Goal: Task Accomplishment & Management: Complete application form

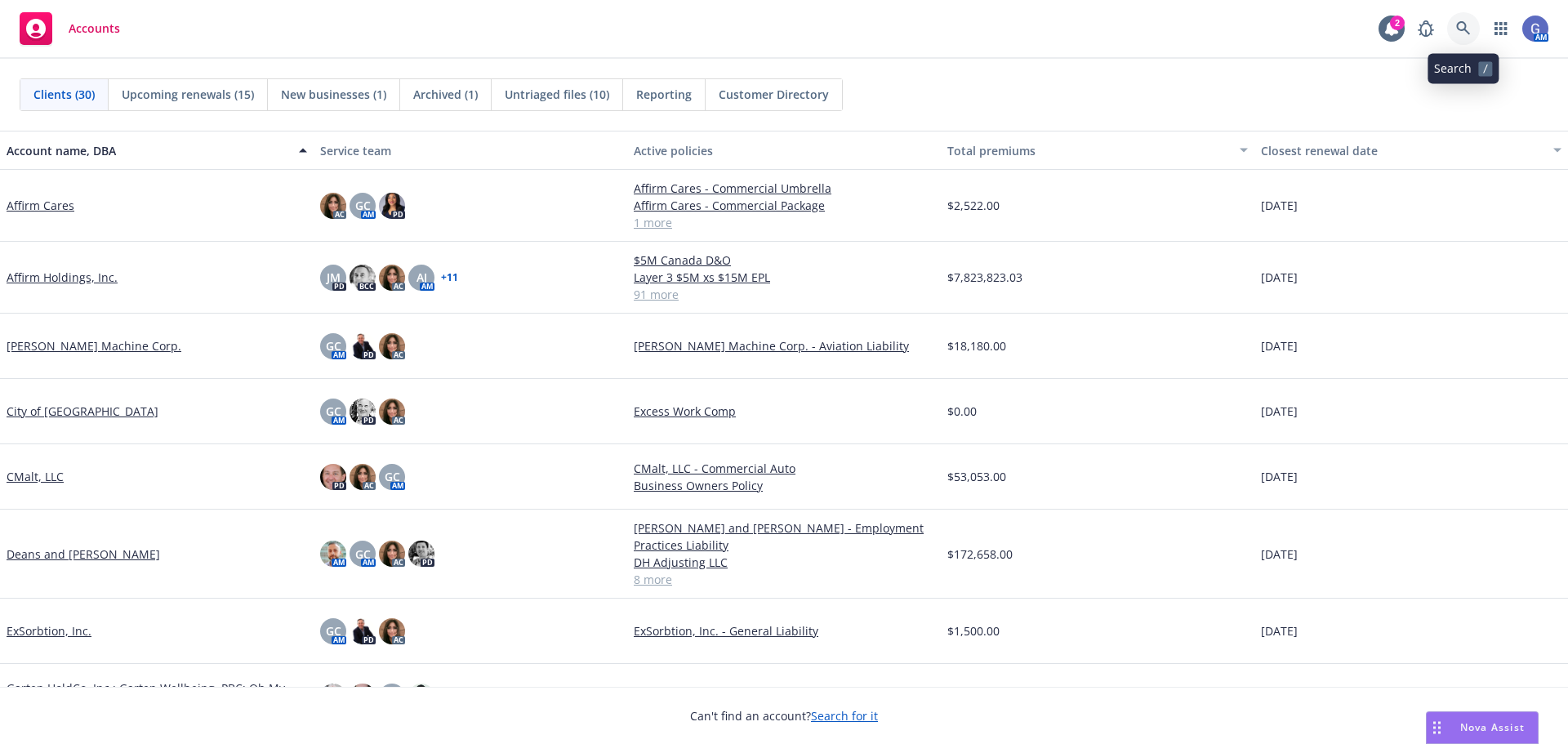
click at [1461, 31] on icon at bounding box center [1463, 28] width 14 height 14
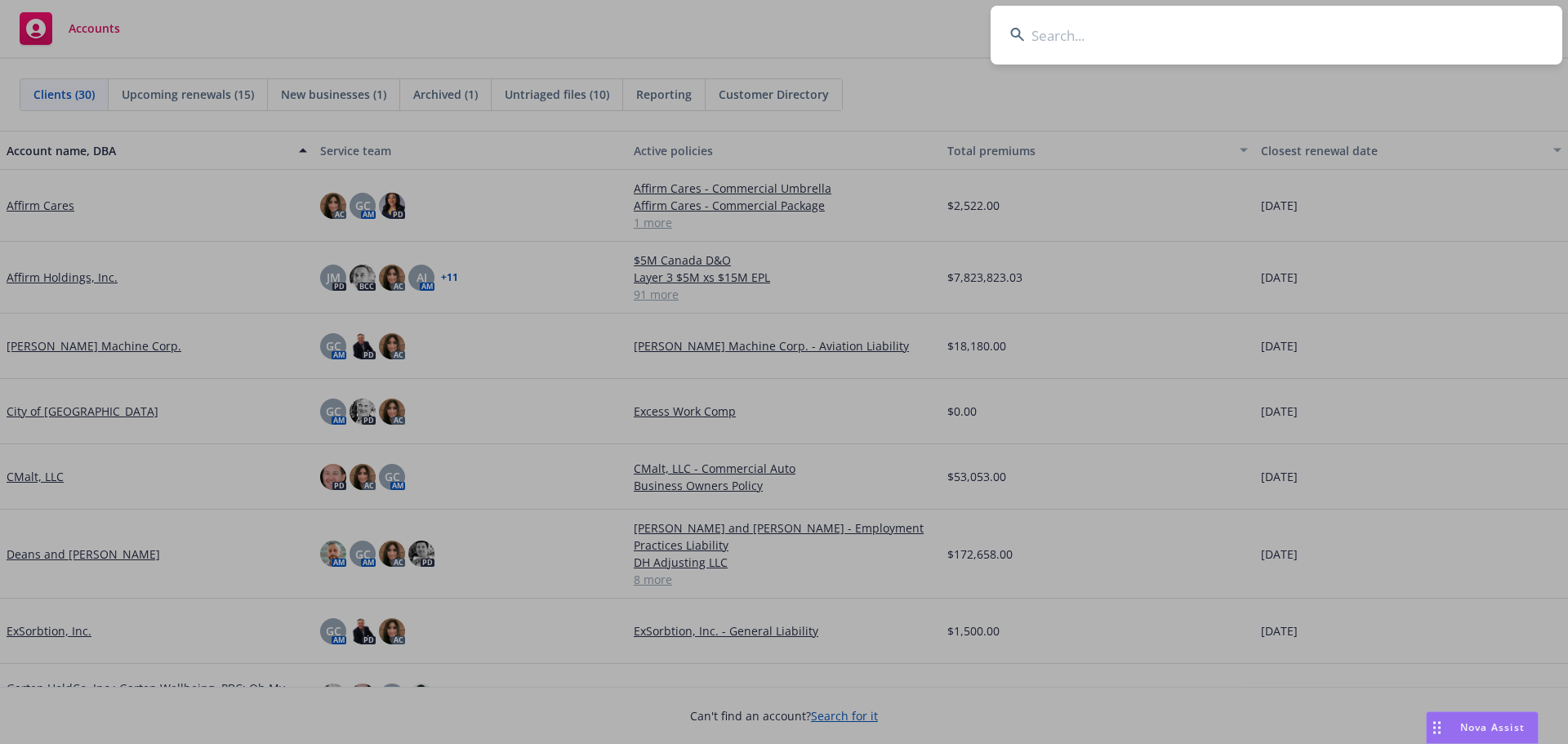
click at [1172, 42] on input at bounding box center [1276, 35] width 572 height 58
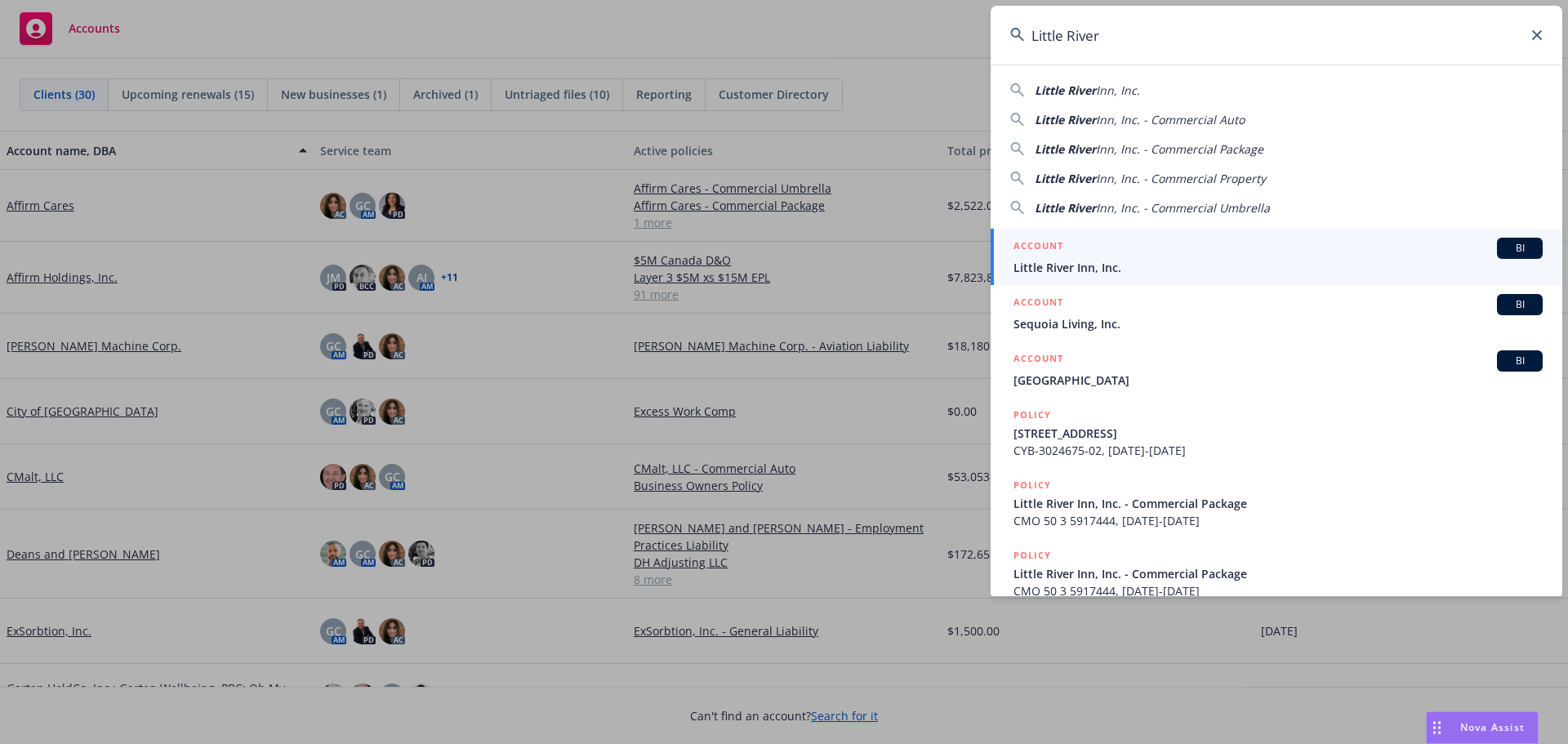
type input "Little River"
click at [1239, 246] on div "ACCOUNT BI" at bounding box center [1277, 248] width 529 height 21
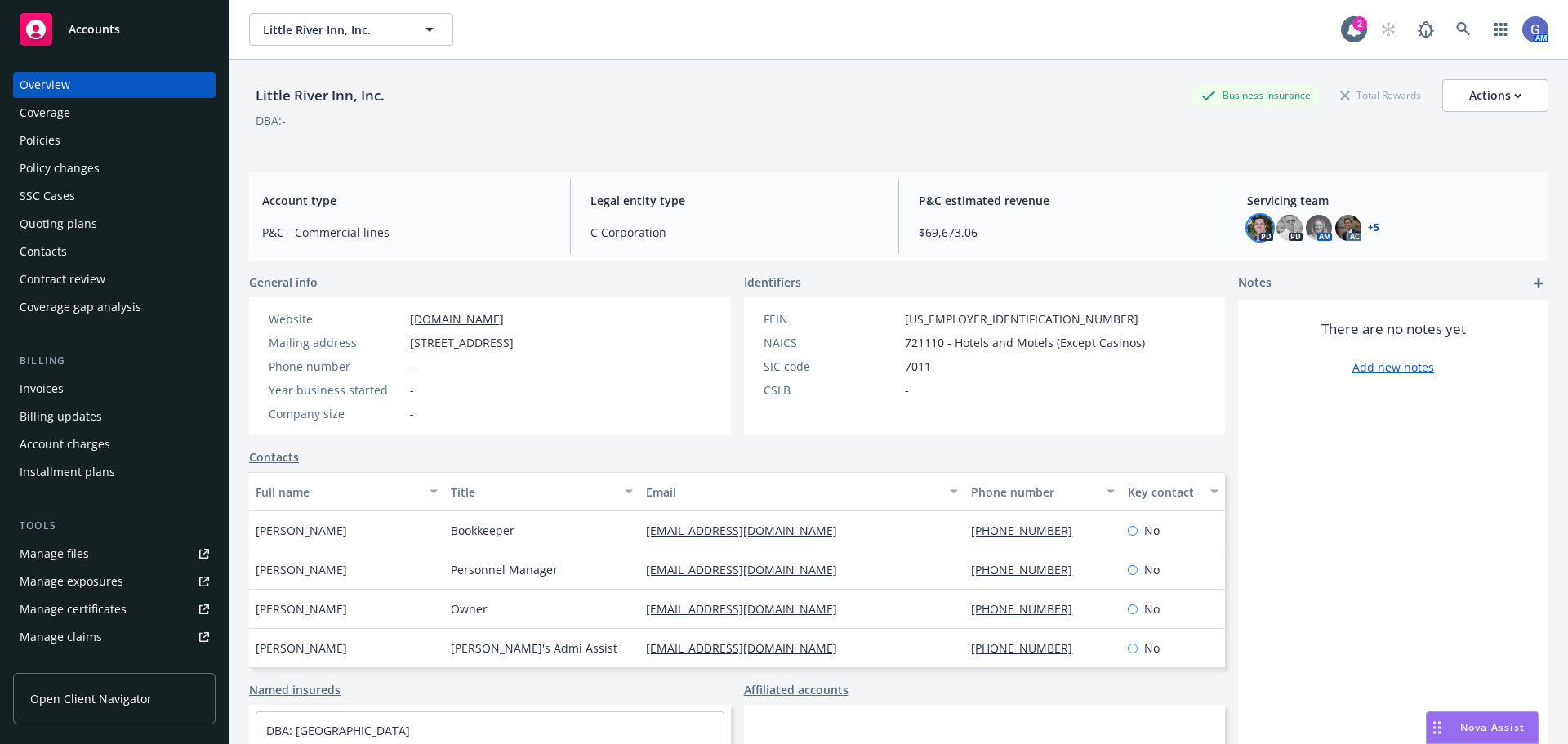
click at [1251, 229] on img at bounding box center [1260, 228] width 26 height 26
click at [1279, 228] on img at bounding box center [1289, 228] width 26 height 26
click at [1315, 228] on img at bounding box center [1318, 228] width 26 height 26
click at [1336, 225] on img at bounding box center [1348, 228] width 26 height 26
click at [1368, 226] on link "+ 5" at bounding box center [1373, 228] width 11 height 10
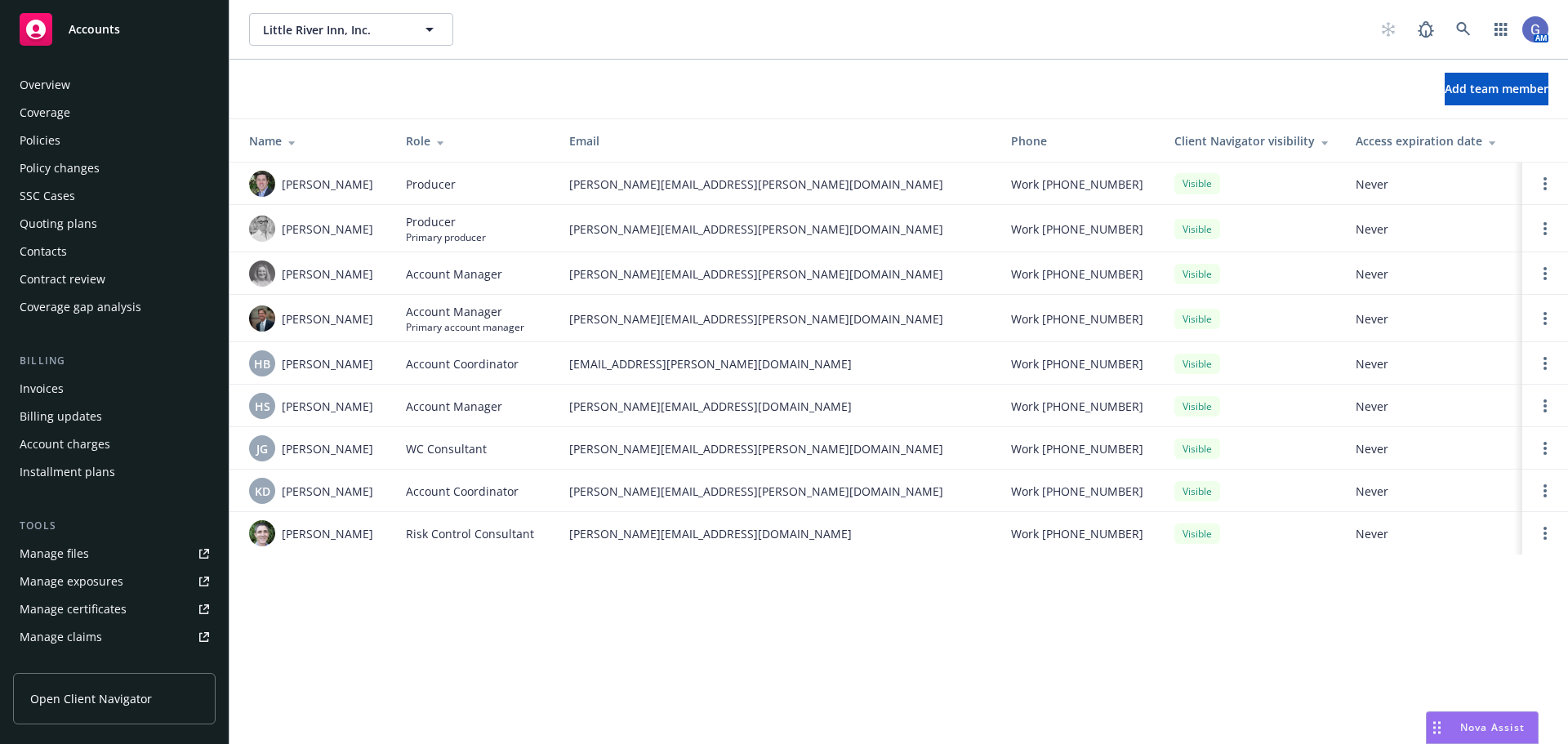
scroll to position [320, 0]
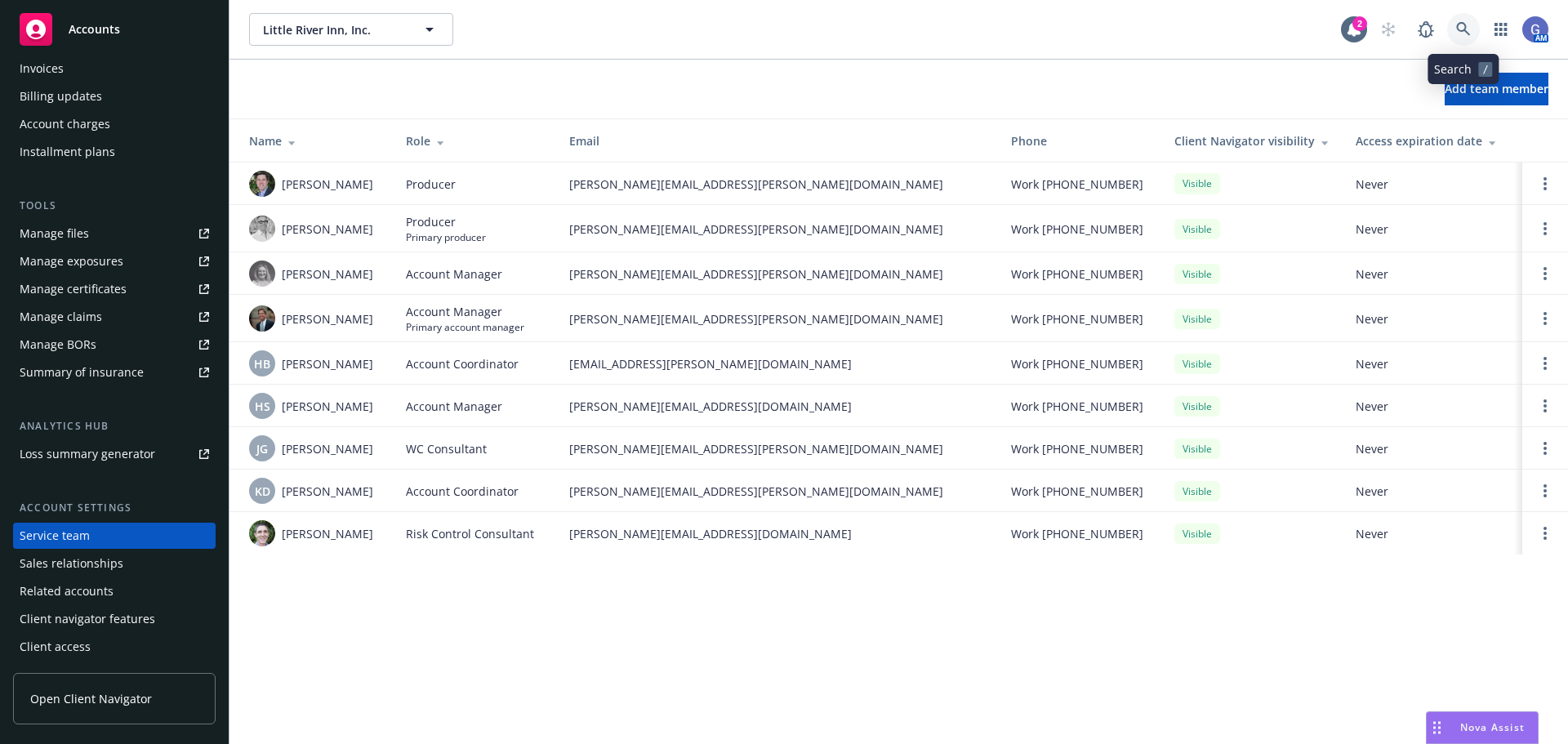
click at [1463, 33] on icon at bounding box center [1463, 29] width 14 height 14
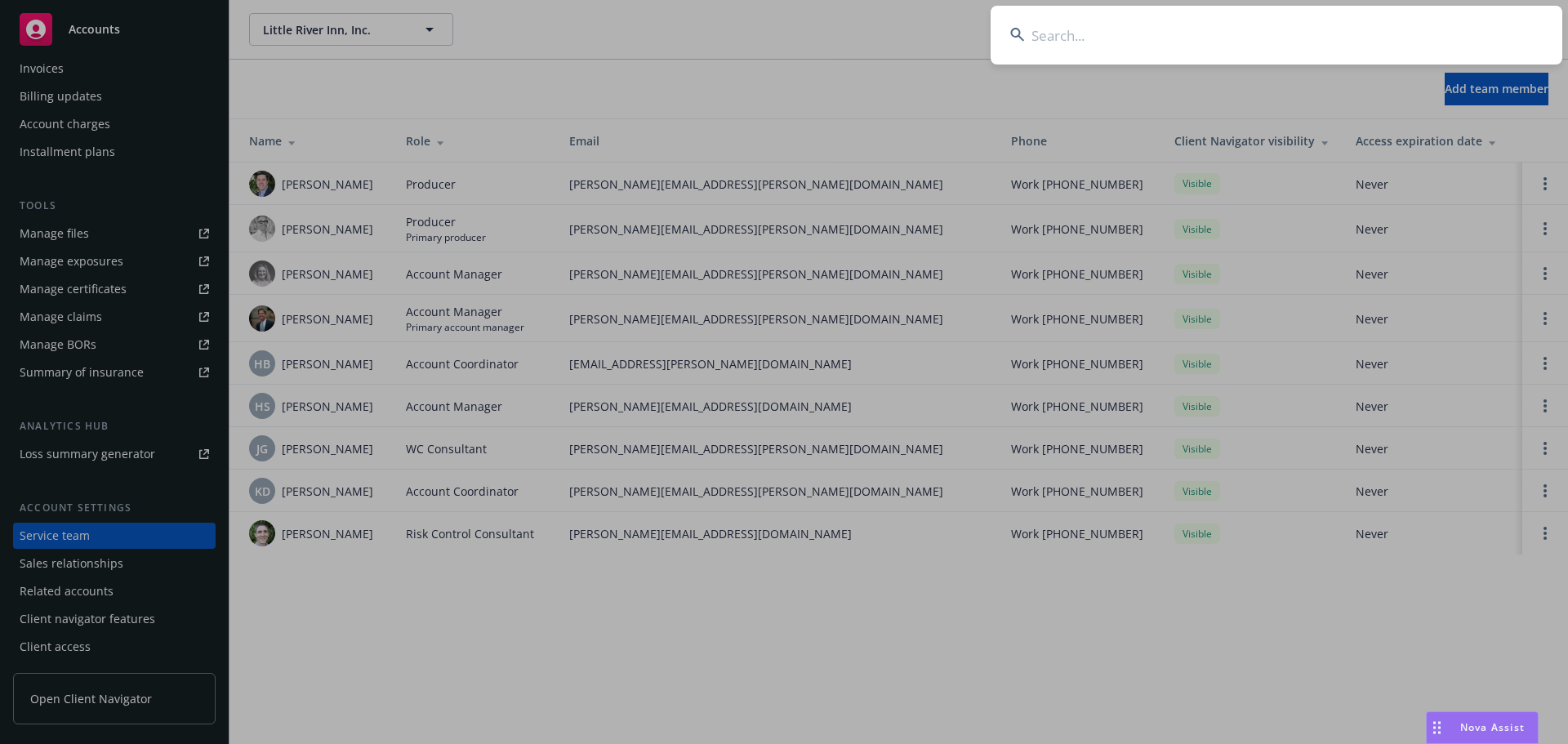
click at [1112, 36] on input at bounding box center [1276, 35] width 572 height 58
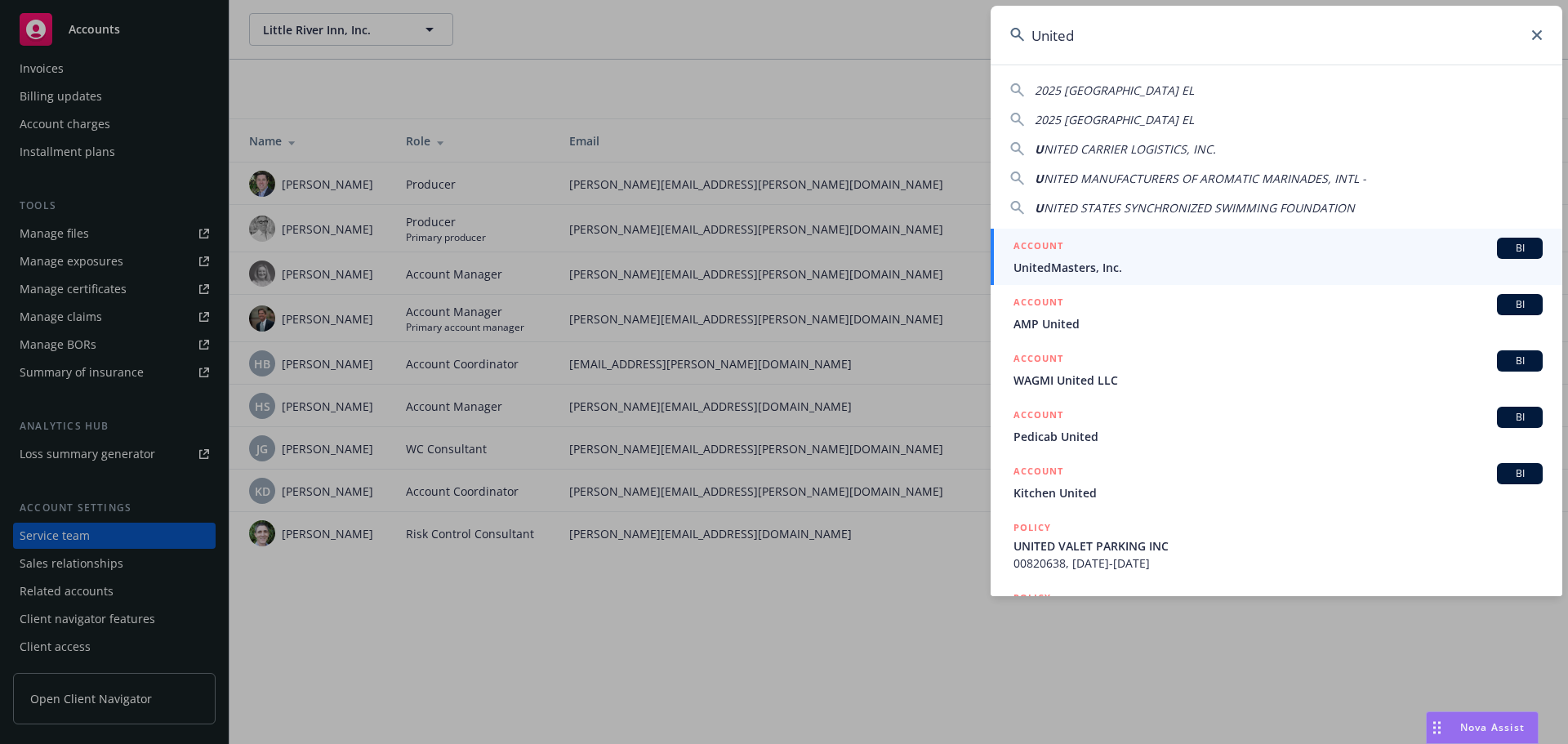
type input "United"
click at [1175, 256] on div "ACCOUNT BI" at bounding box center [1277, 248] width 529 height 21
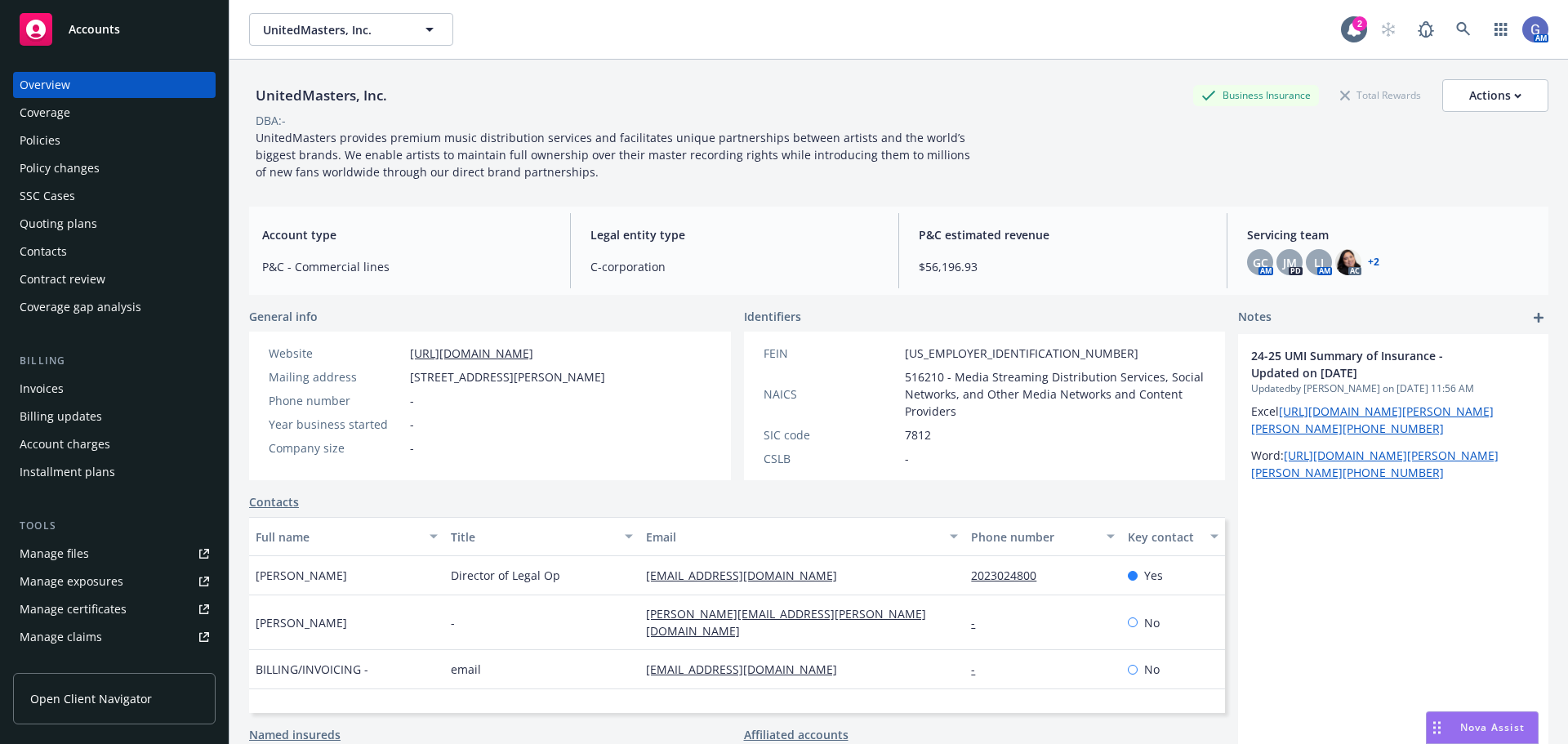
click at [41, 140] on div "Policies" at bounding box center [40, 140] width 41 height 26
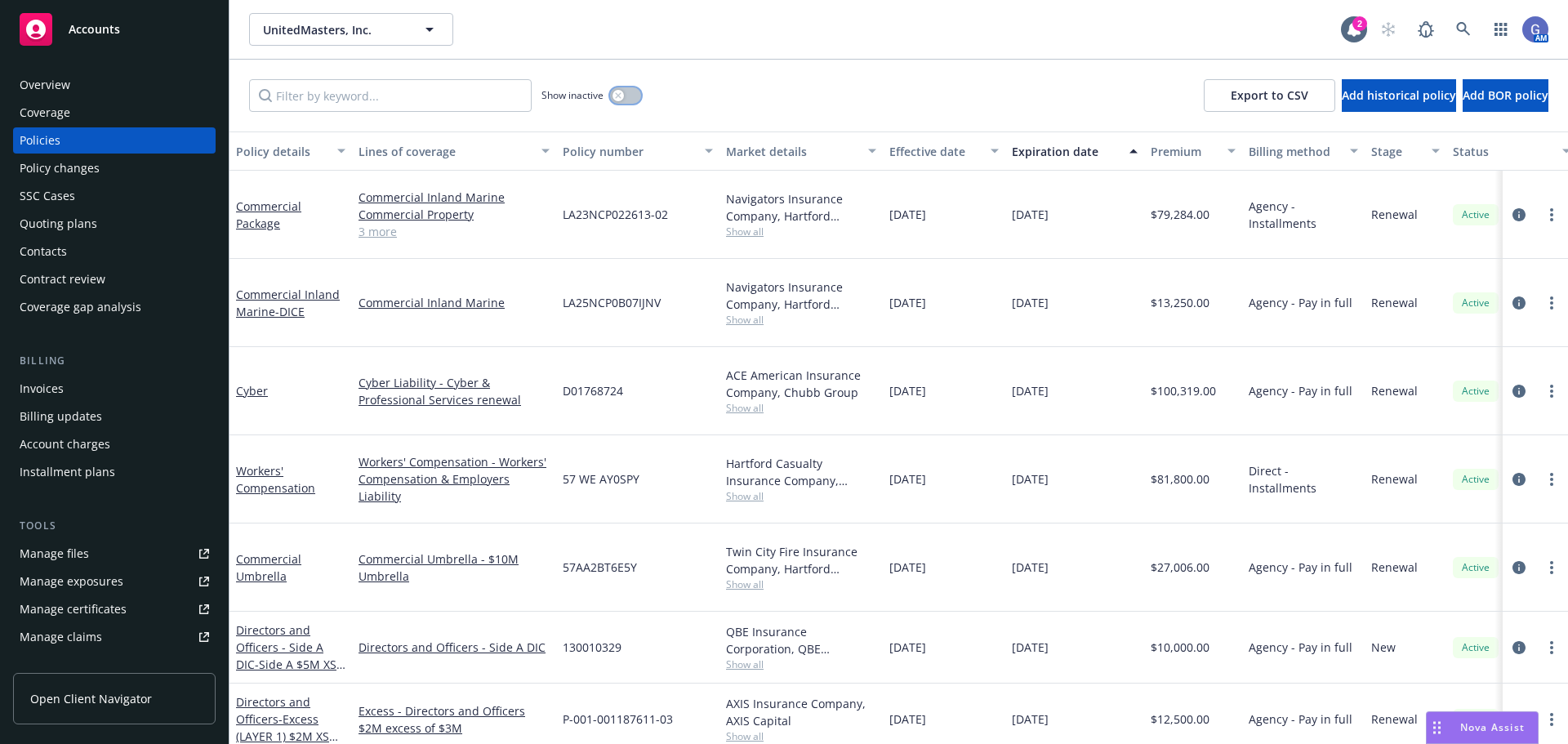
click at [636, 96] on button "button" at bounding box center [625, 95] width 31 height 16
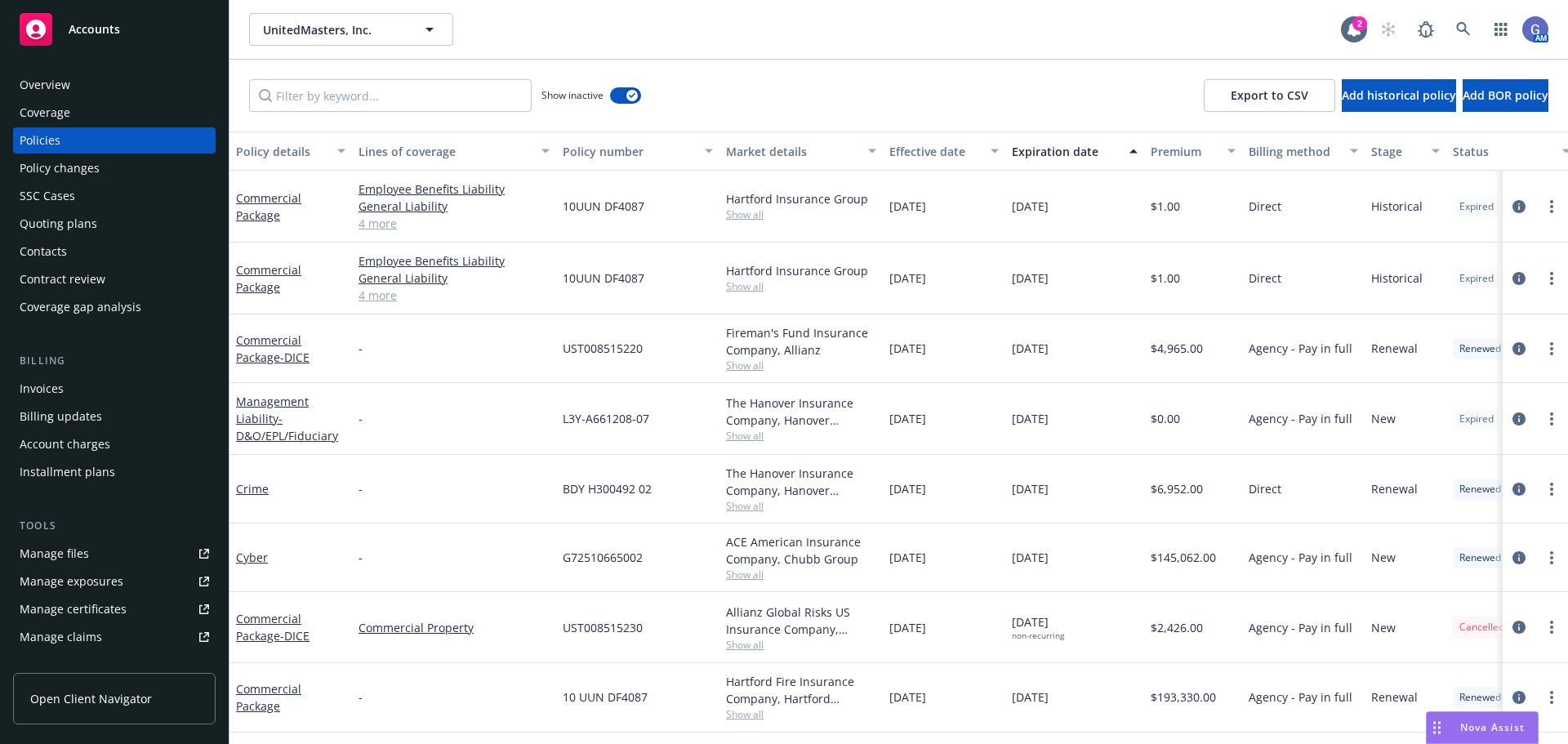
click at [1037, 150] on div "Expiration date" at bounding box center [1065, 152] width 108 height 17
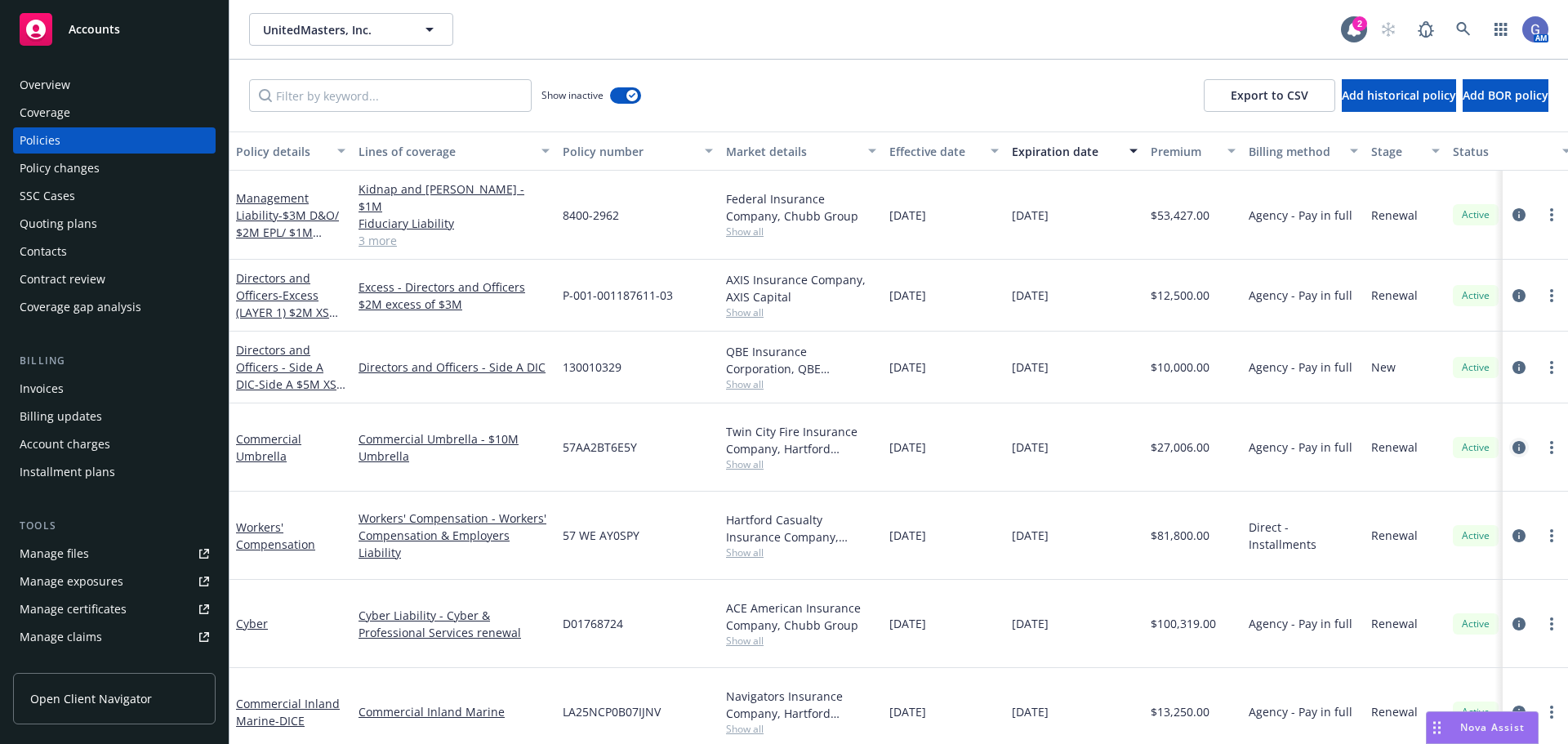
click at [1512, 441] on icon "circleInformation" at bounding box center [1518, 447] width 13 height 13
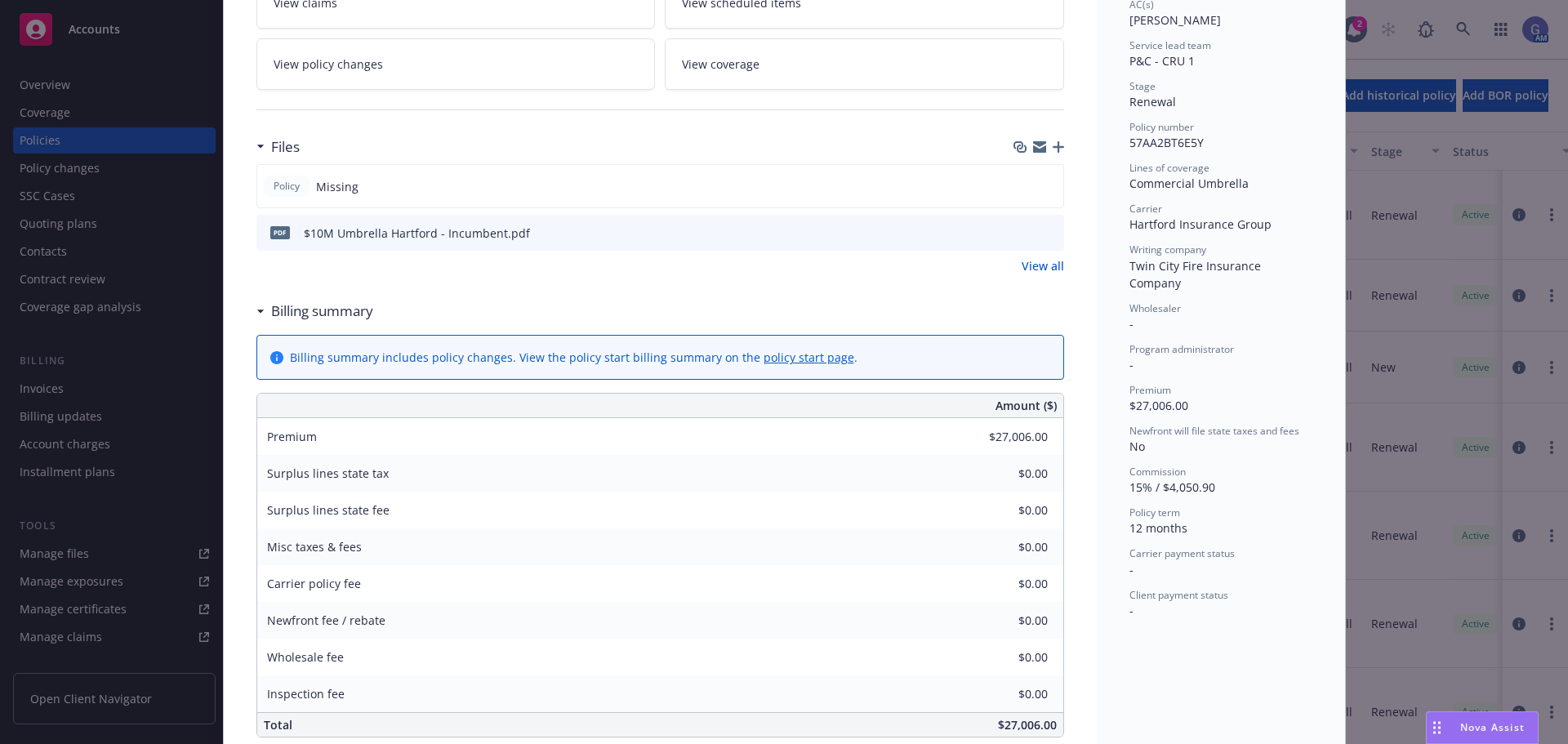
scroll to position [327, 0]
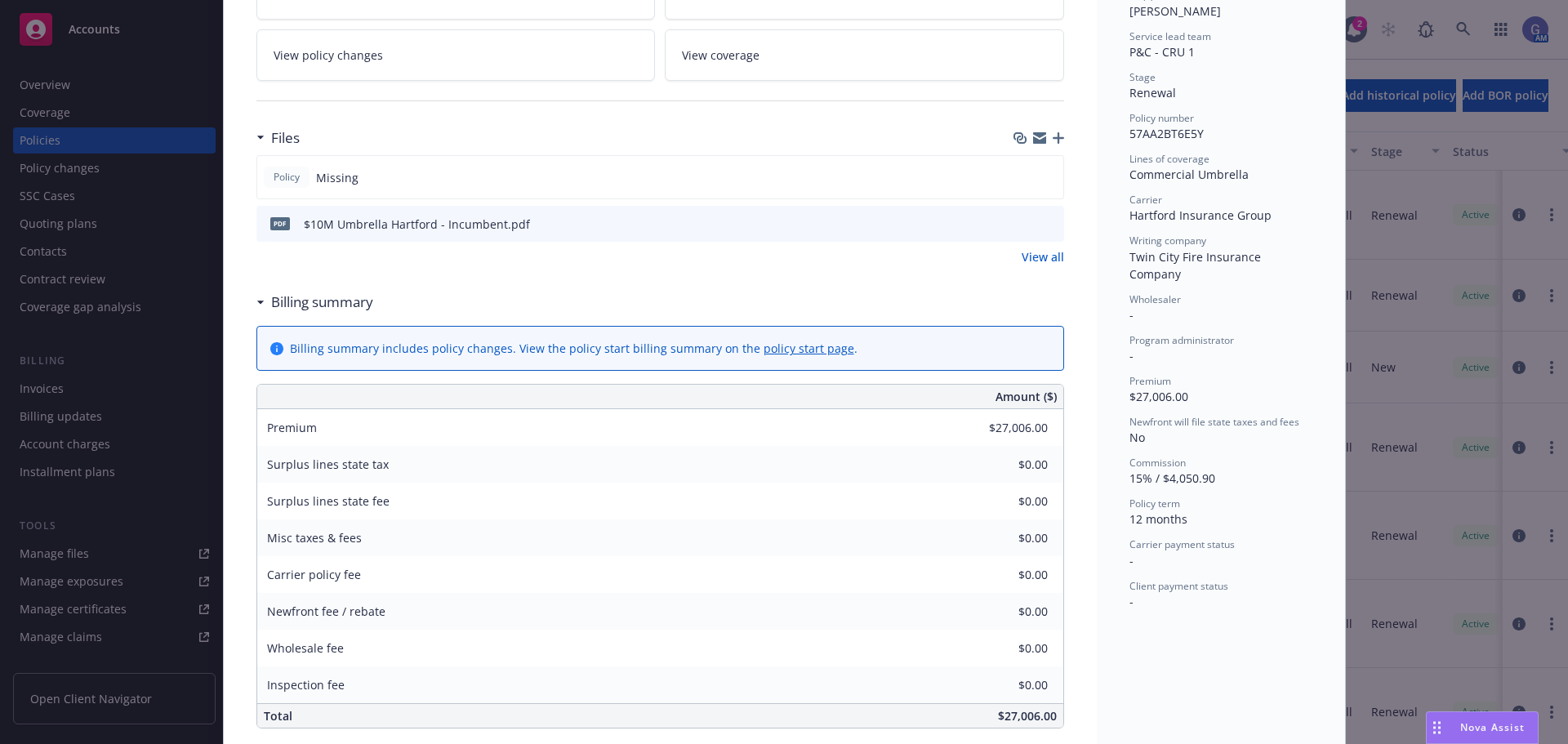
click at [1040, 255] on link "View all" at bounding box center [1043, 257] width 42 height 17
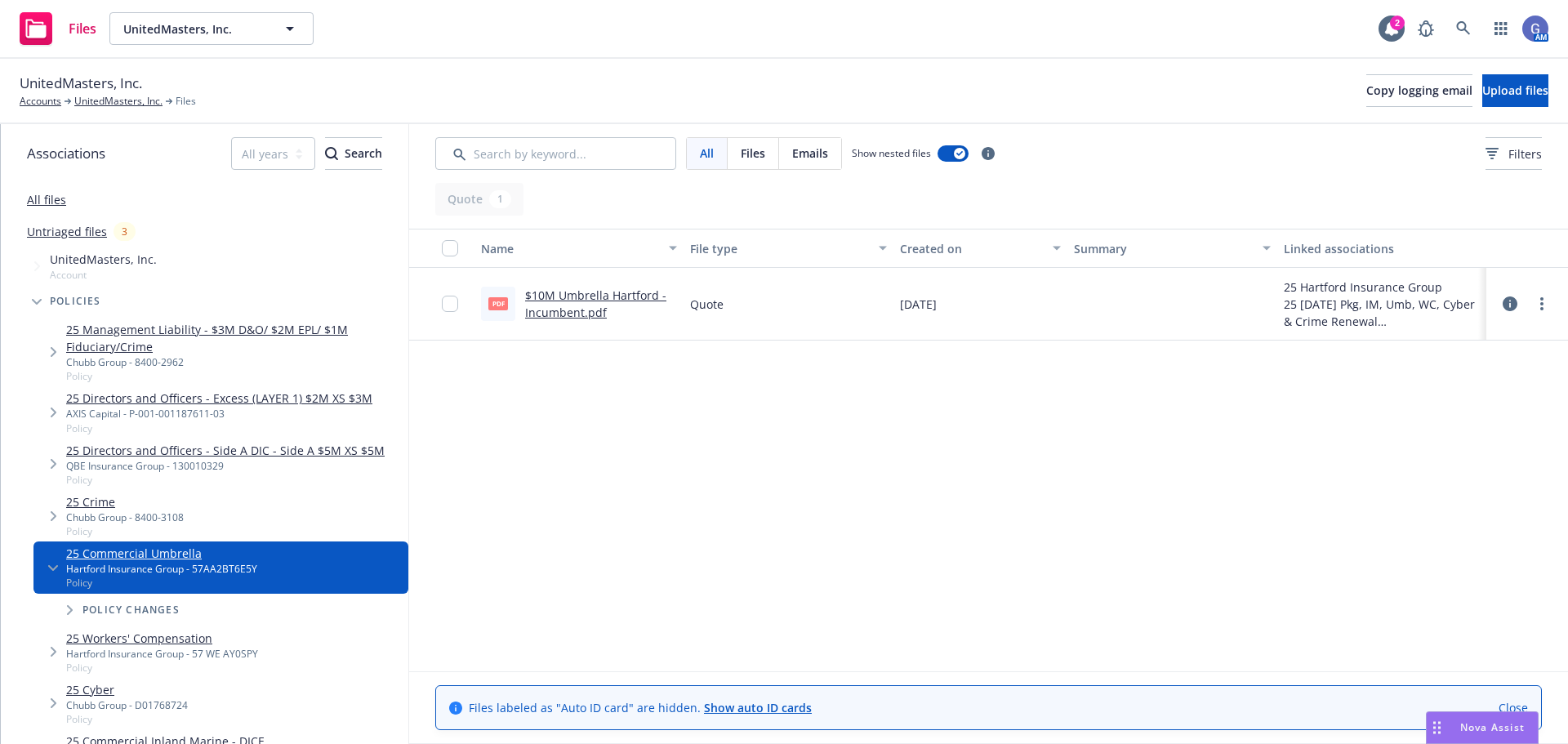
click at [1512, 304] on icon at bounding box center [1510, 303] width 14 height 14
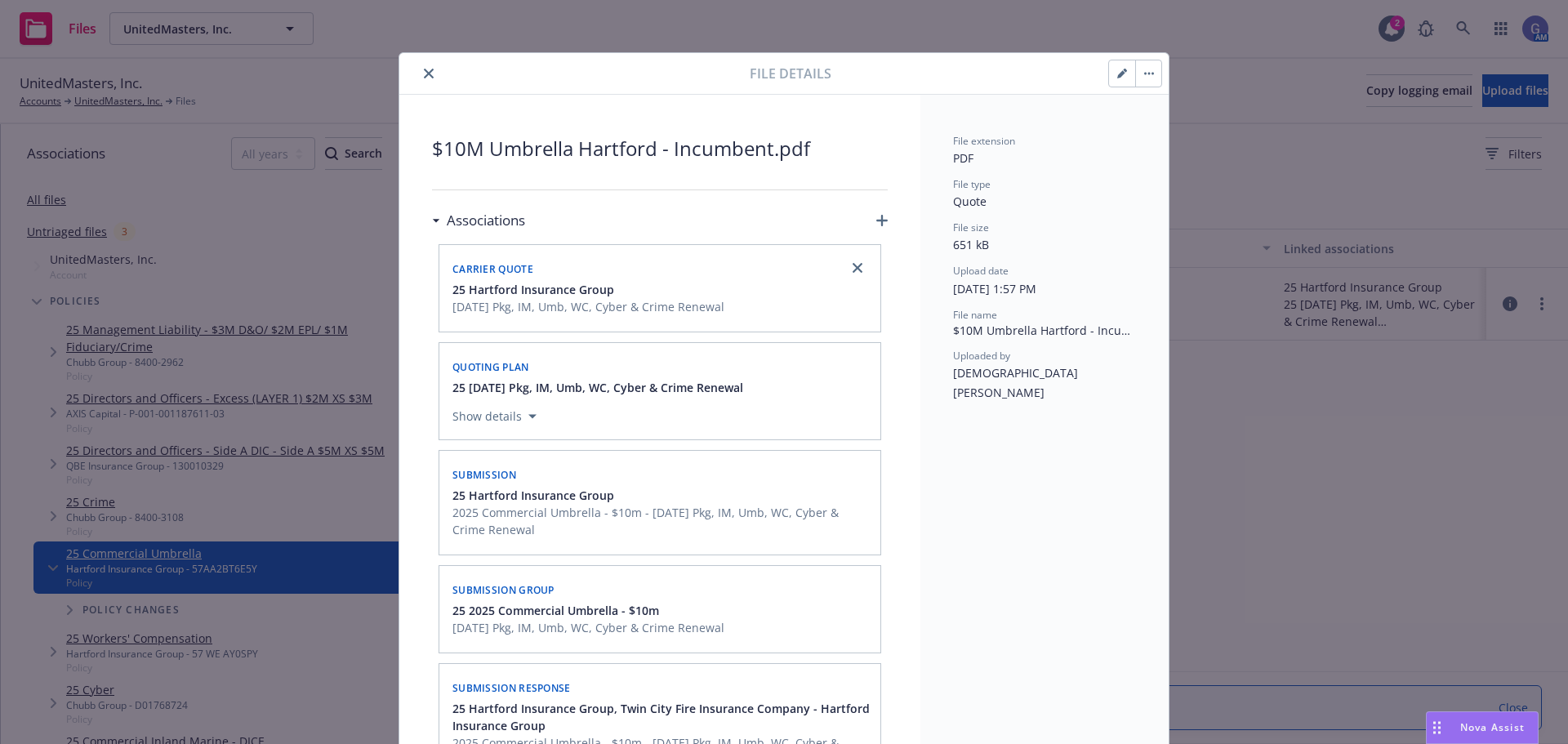
click at [424, 72] on icon "close" at bounding box center [429, 74] width 10 height 10
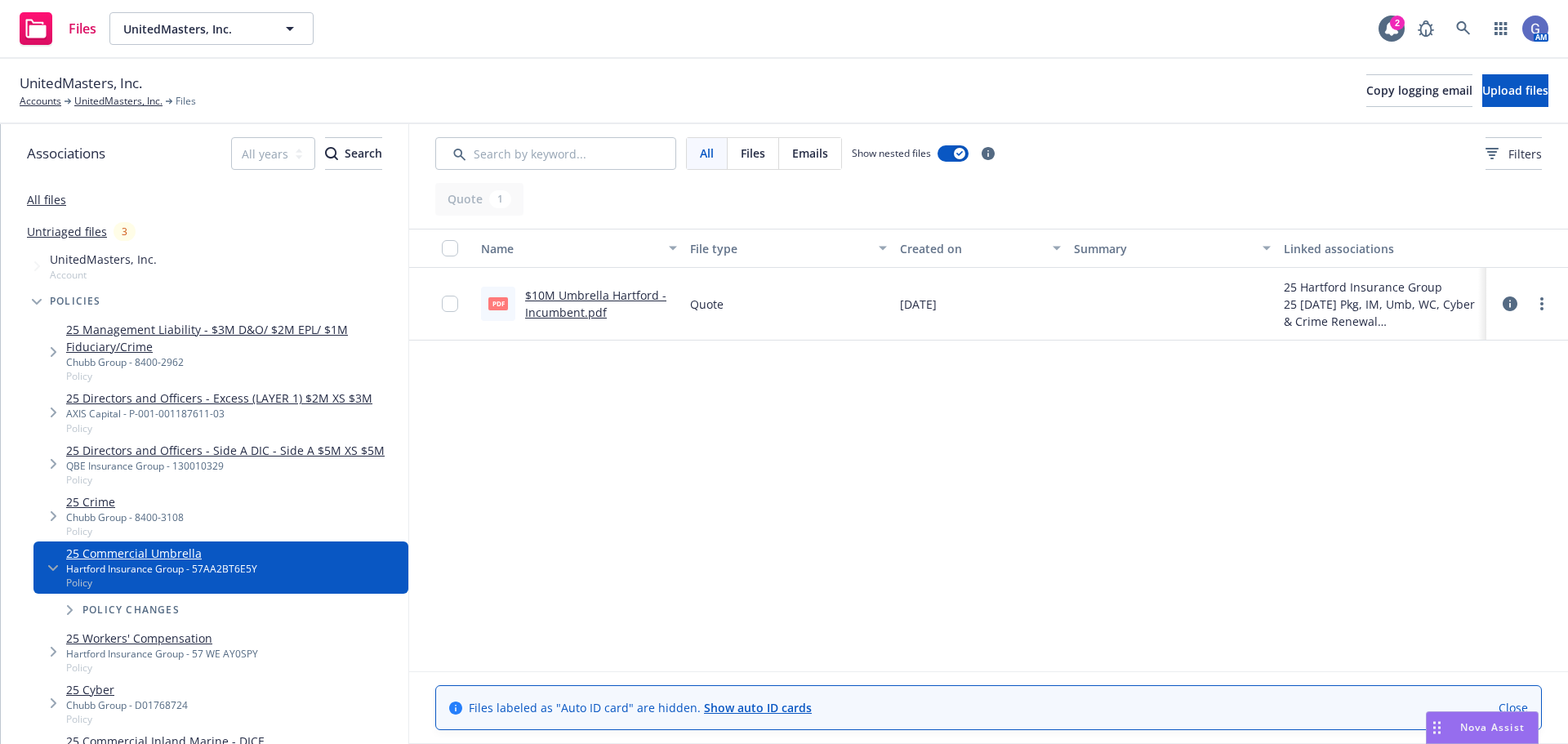
click at [642, 296] on link "$10M Umbrella Hartford - Incumbent.pdf" at bounding box center [596, 303] width 141 height 33
click at [122, 103] on link "UnitedMasters, Inc." at bounding box center [119, 101] width 88 height 14
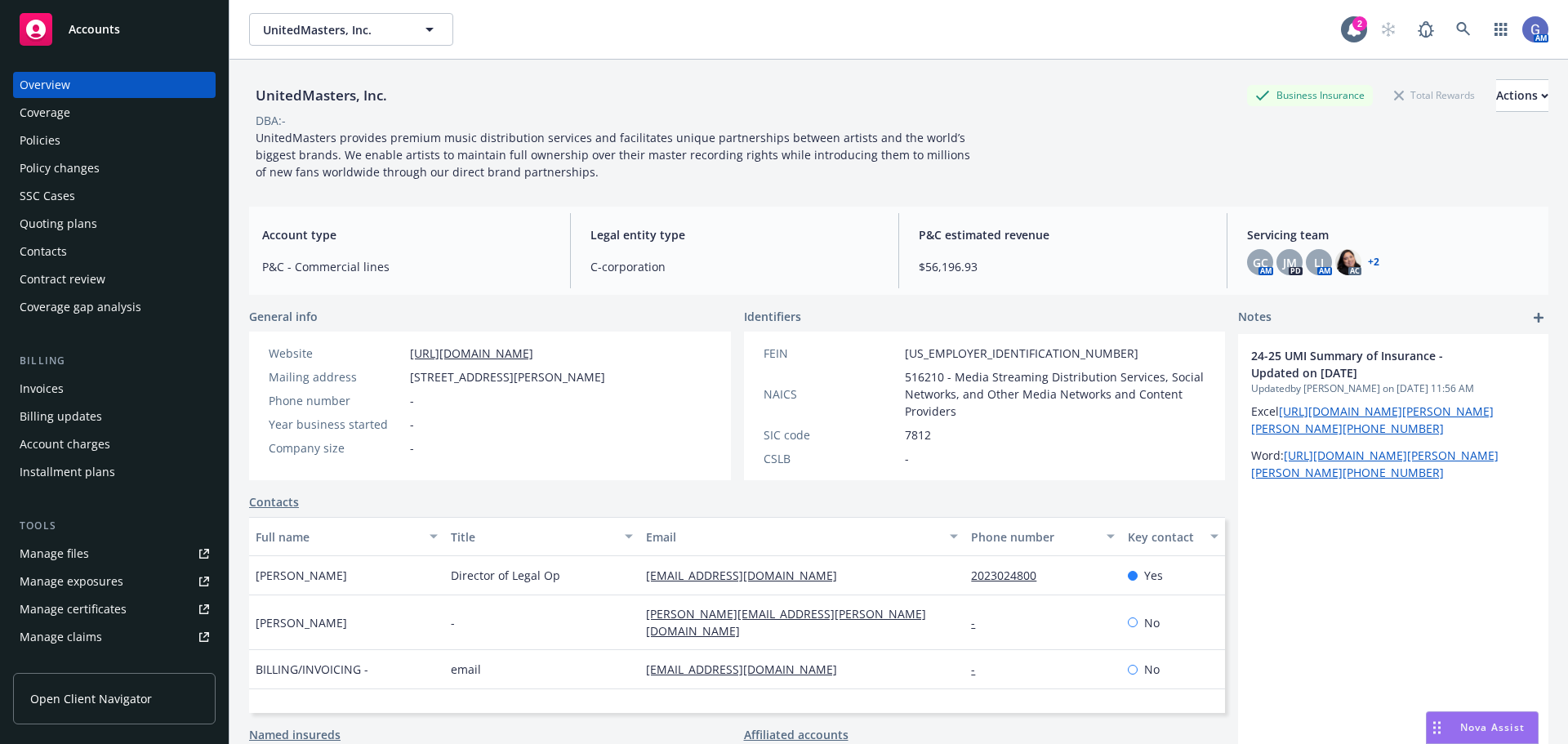
click at [40, 136] on div "Policies" at bounding box center [40, 140] width 41 height 26
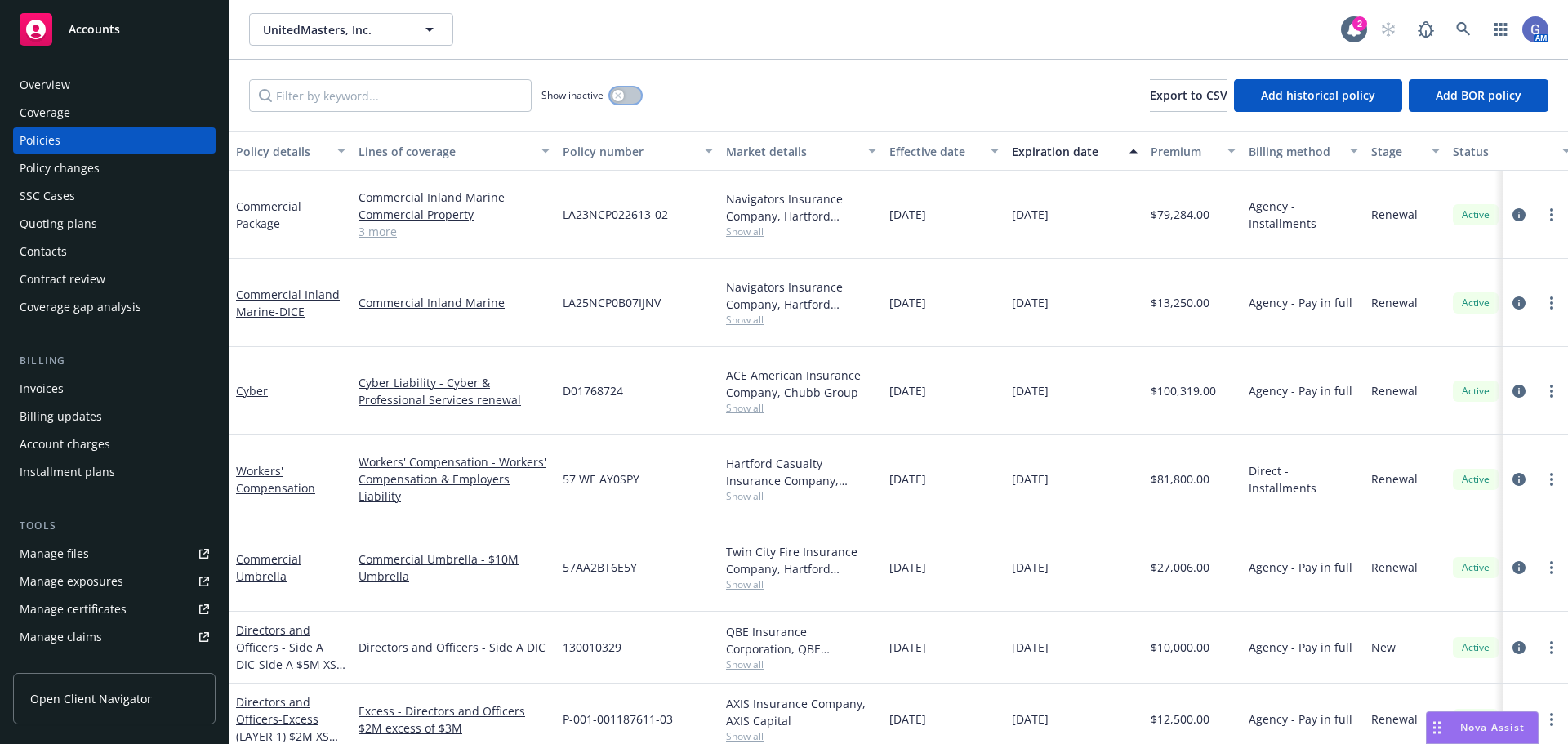
click at [639, 94] on button "button" at bounding box center [625, 95] width 31 height 16
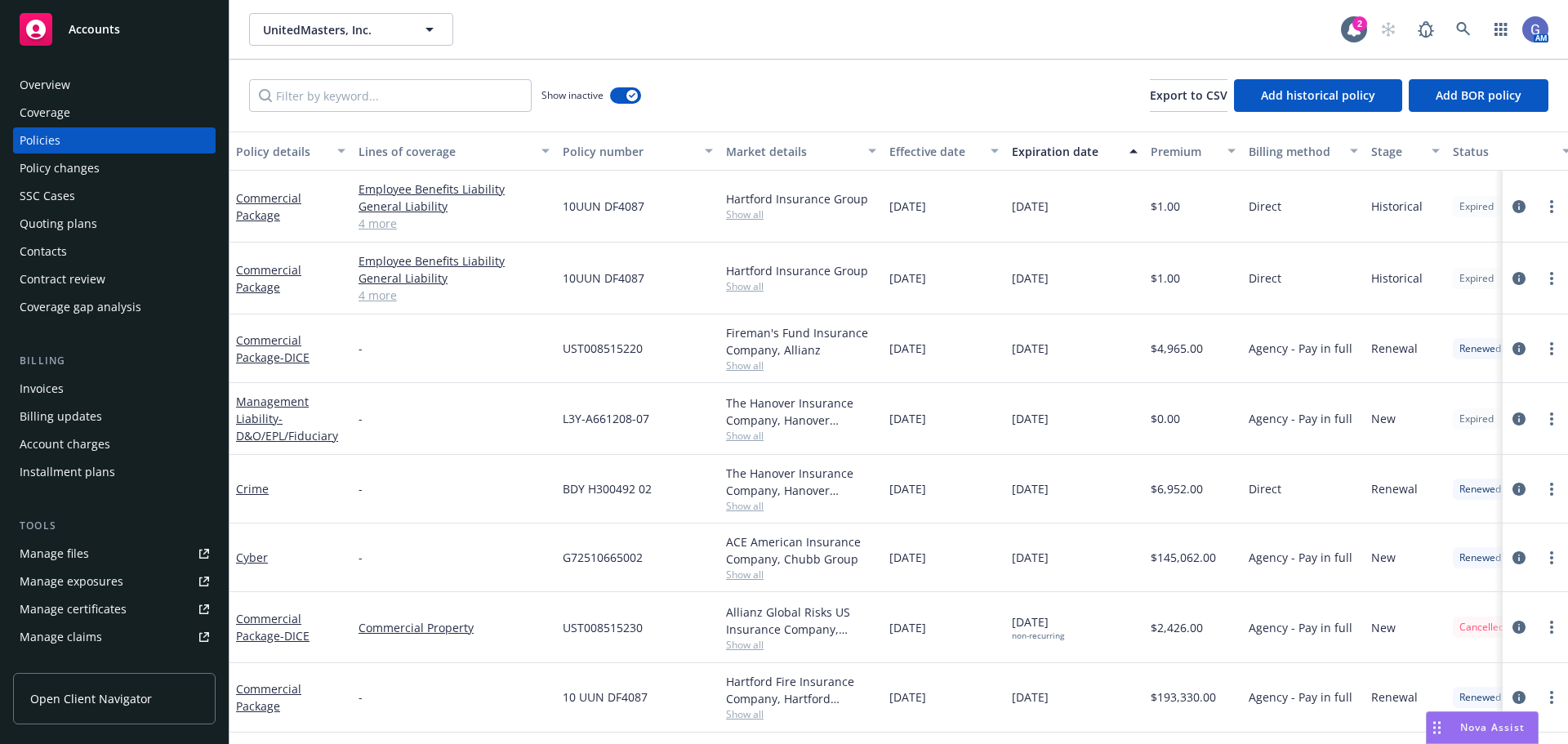
click at [1042, 153] on div "Expiration date" at bounding box center [1065, 152] width 108 height 17
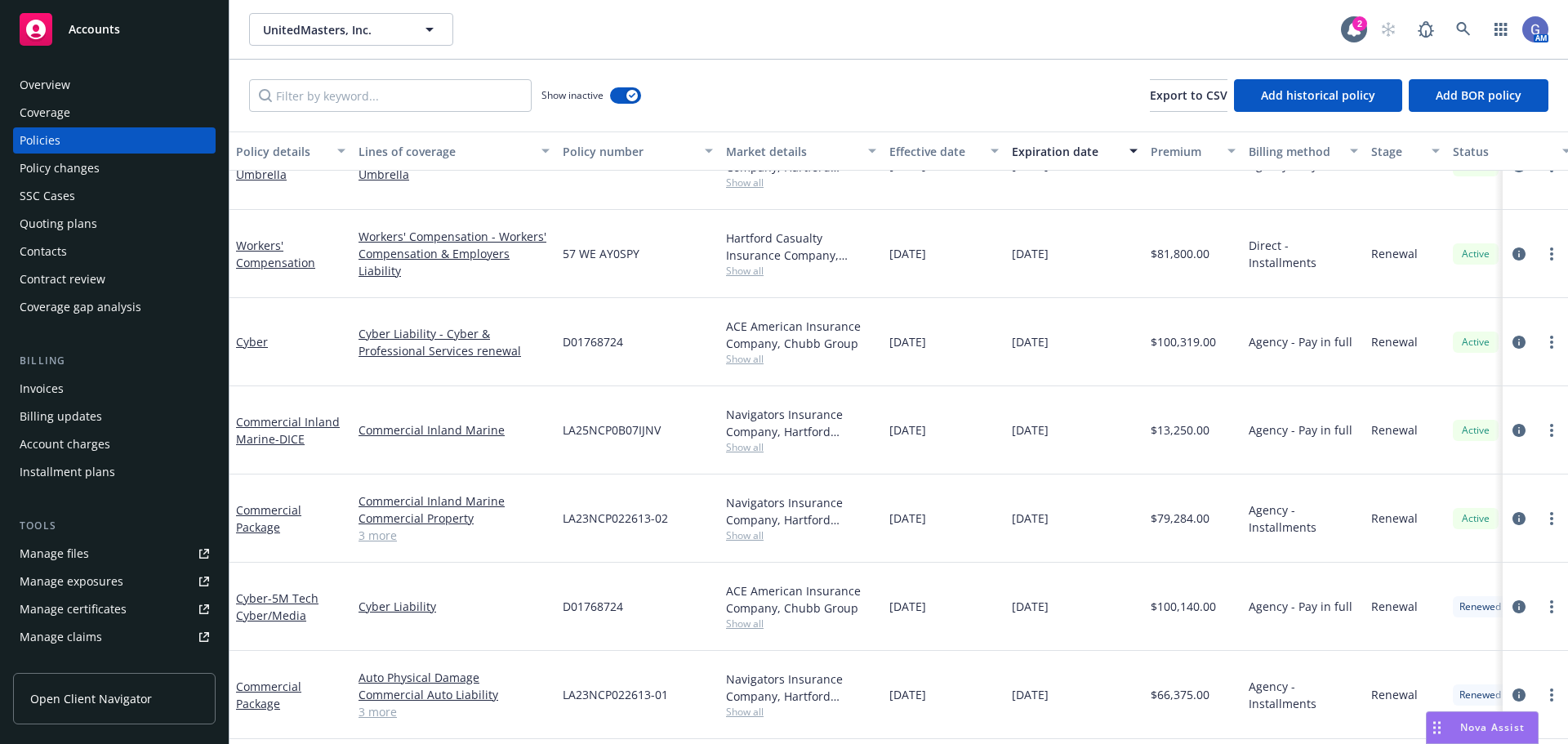
scroll to position [408, 0]
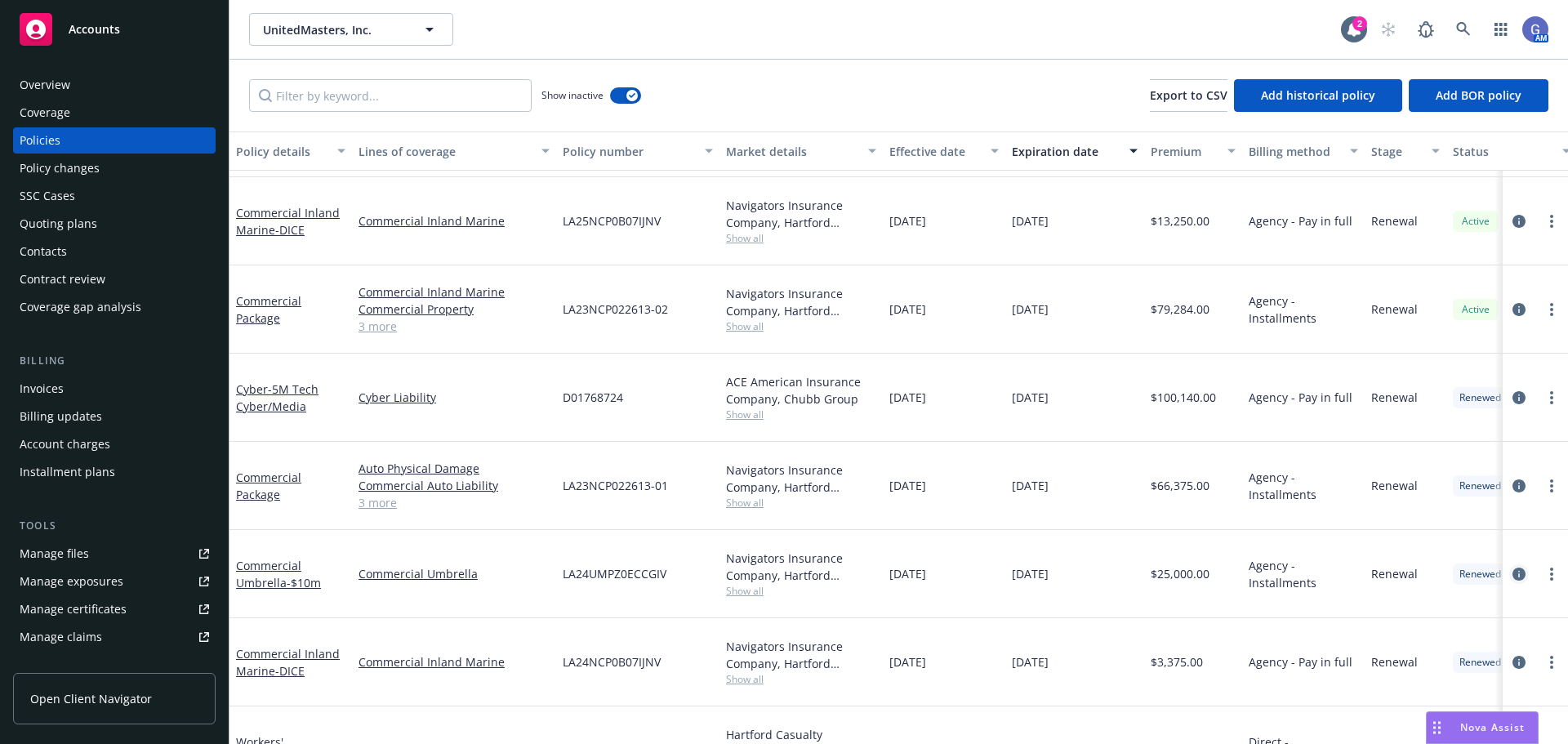
click at [1512, 568] on icon "circleInformation" at bounding box center [1518, 574] width 13 height 13
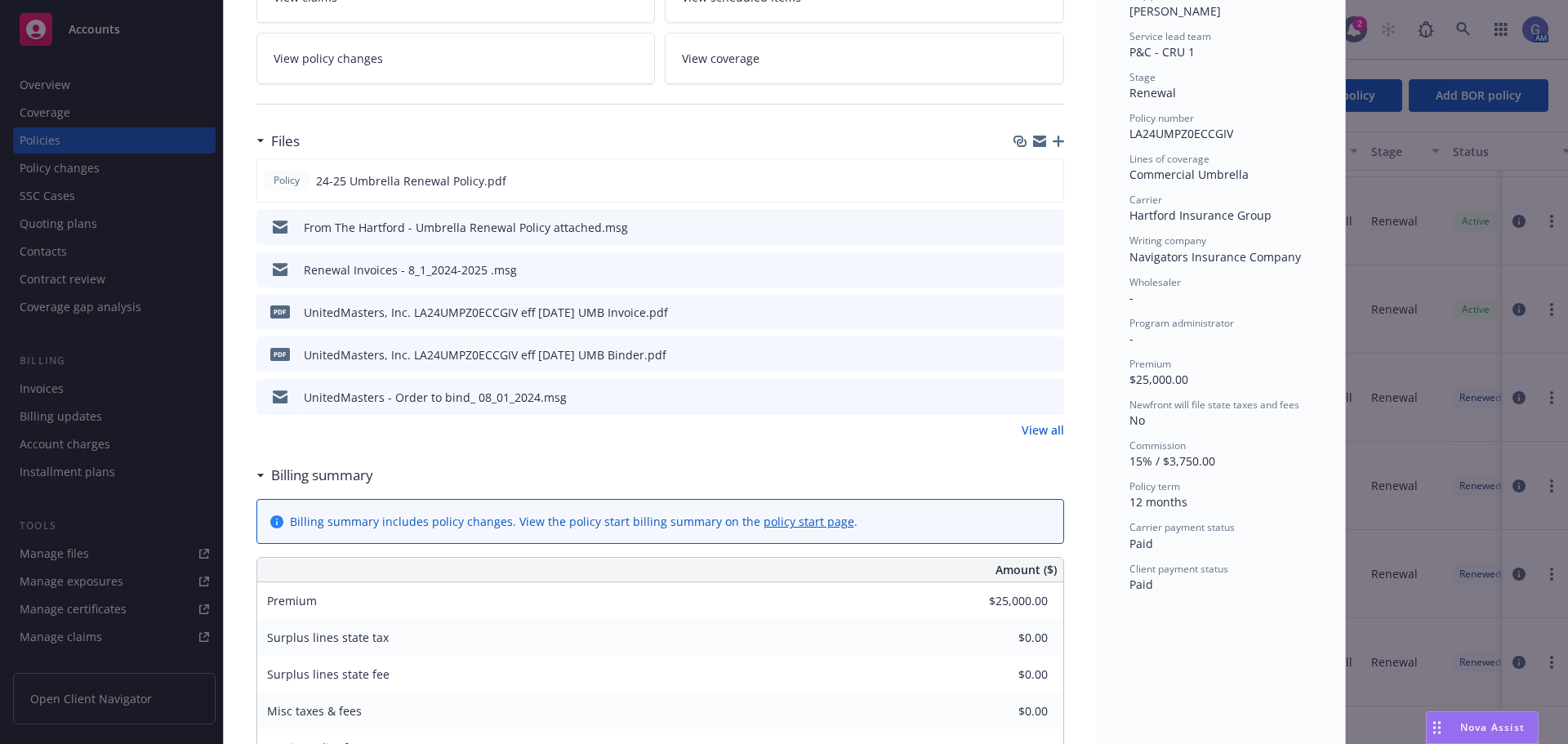
scroll to position [164, 0]
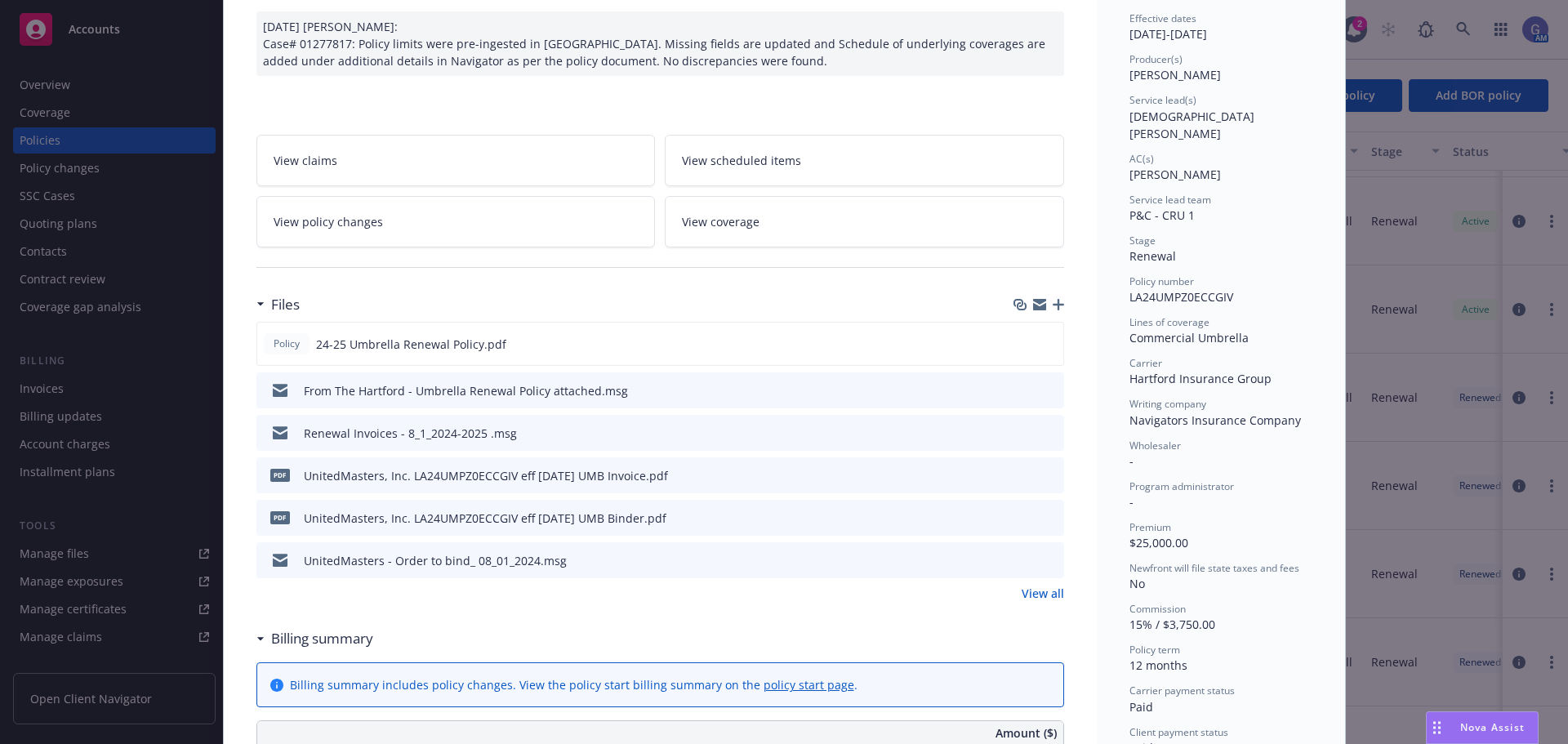
click at [1032, 591] on link "View all" at bounding box center [1043, 593] width 42 height 17
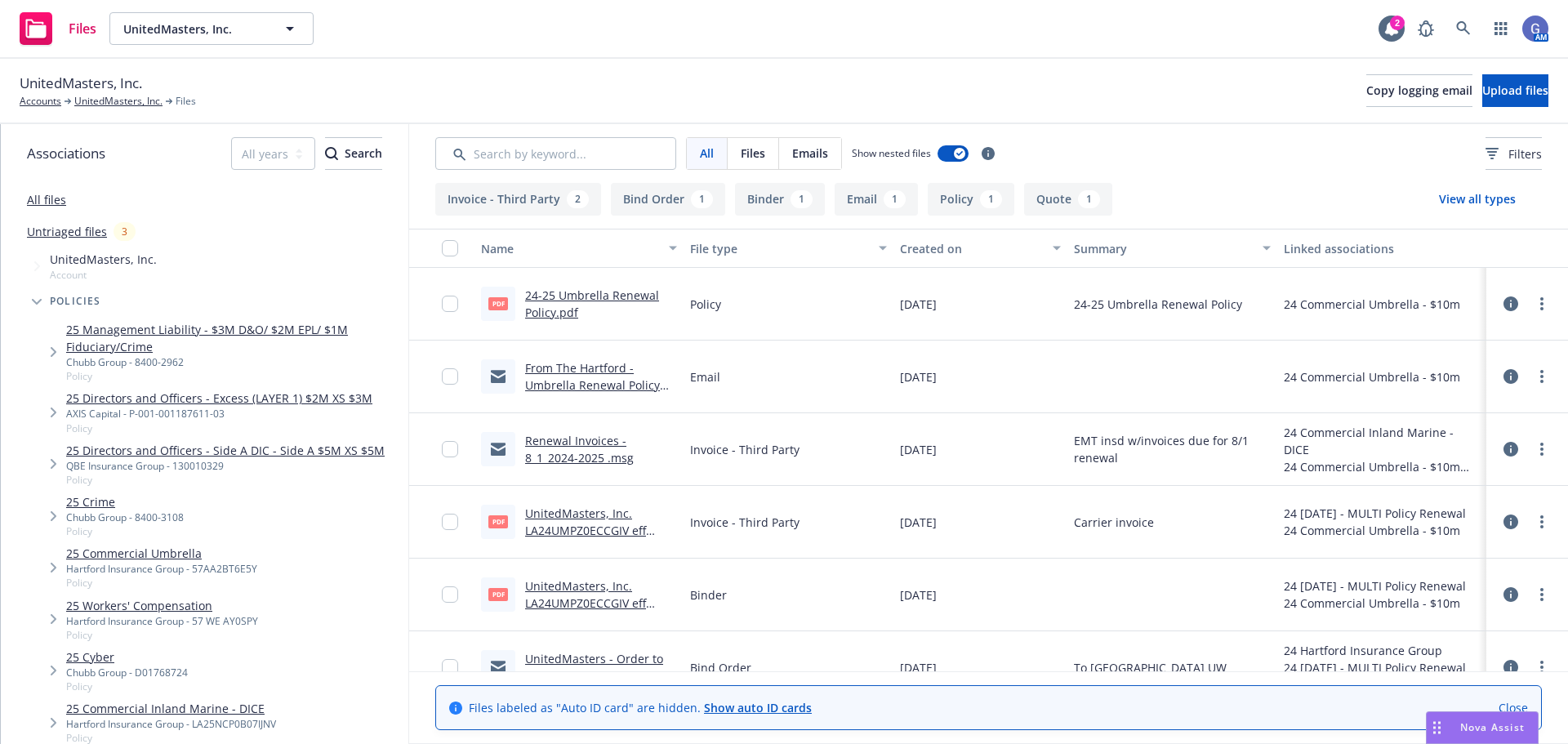
click at [599, 517] on link "UnitedMasters, Inc. LA24UMPZ0ECCGIV eff [DATE] UMB Invoice.pdf" at bounding box center [590, 530] width 130 height 50
click at [579, 450] on link "Renewal Invoices - 8_1_2024-2025 .msg" at bounding box center [579, 449] width 108 height 33
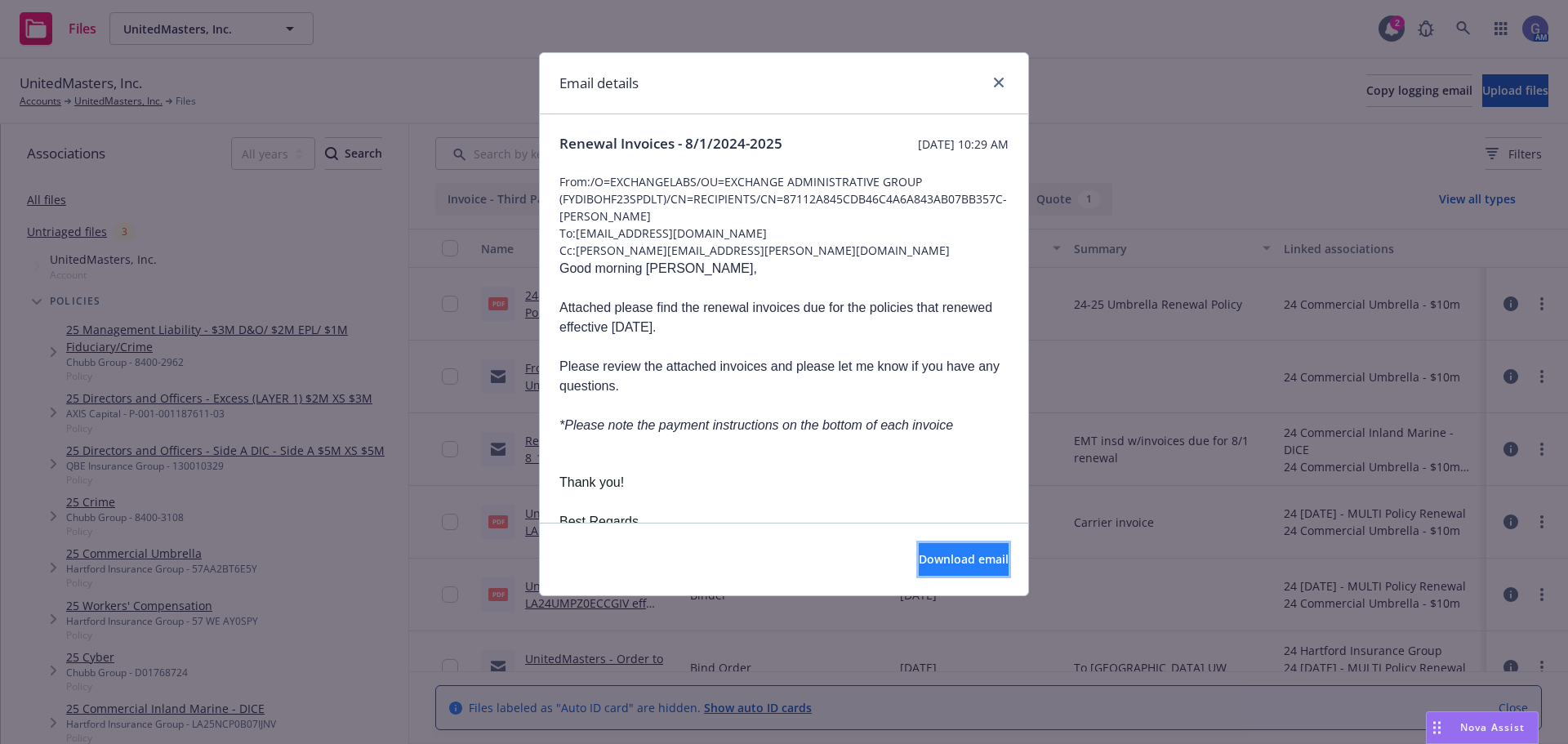
click at [928, 560] on span "Download email" at bounding box center [964, 559] width 90 height 15
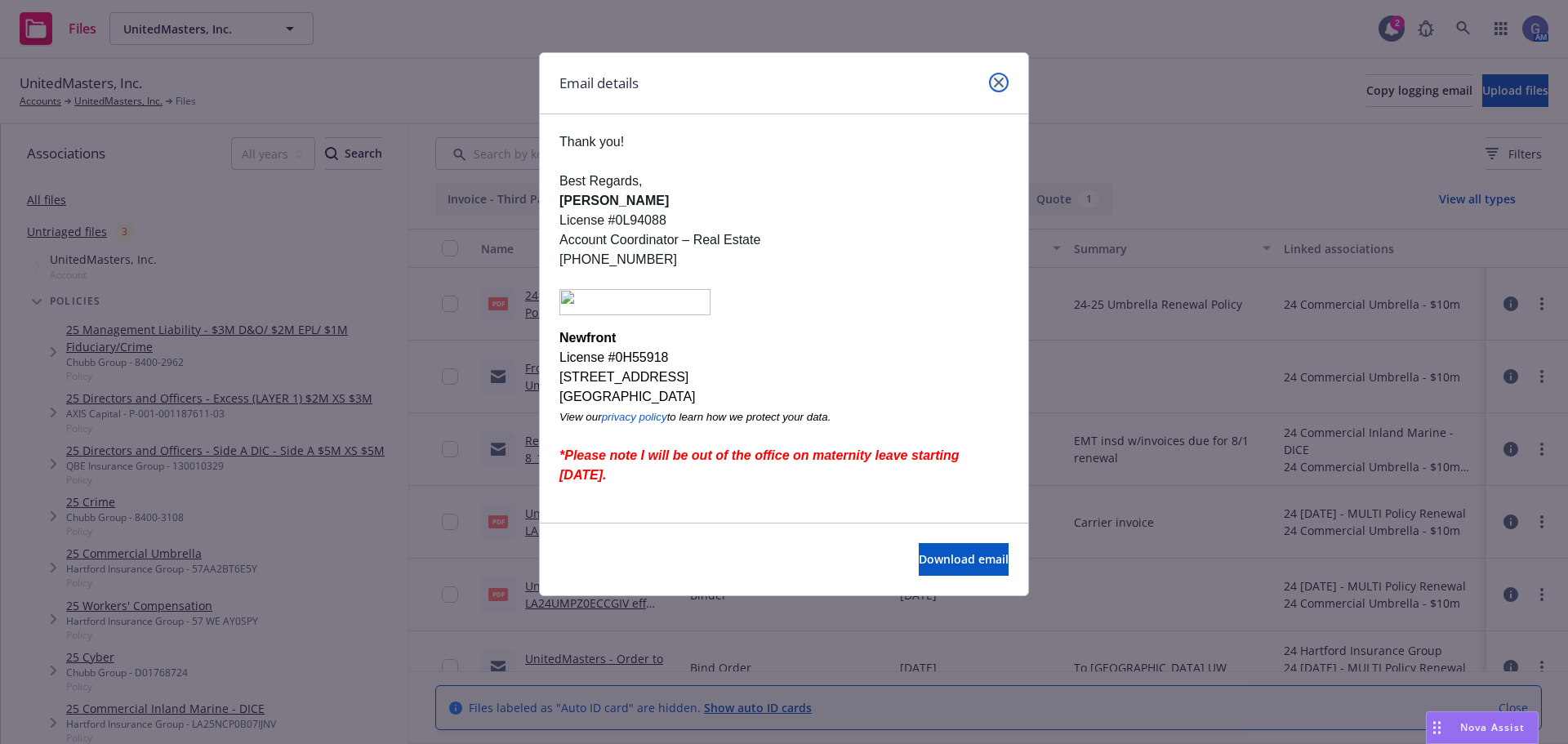
click at [997, 86] on icon "close" at bounding box center [999, 83] width 10 height 10
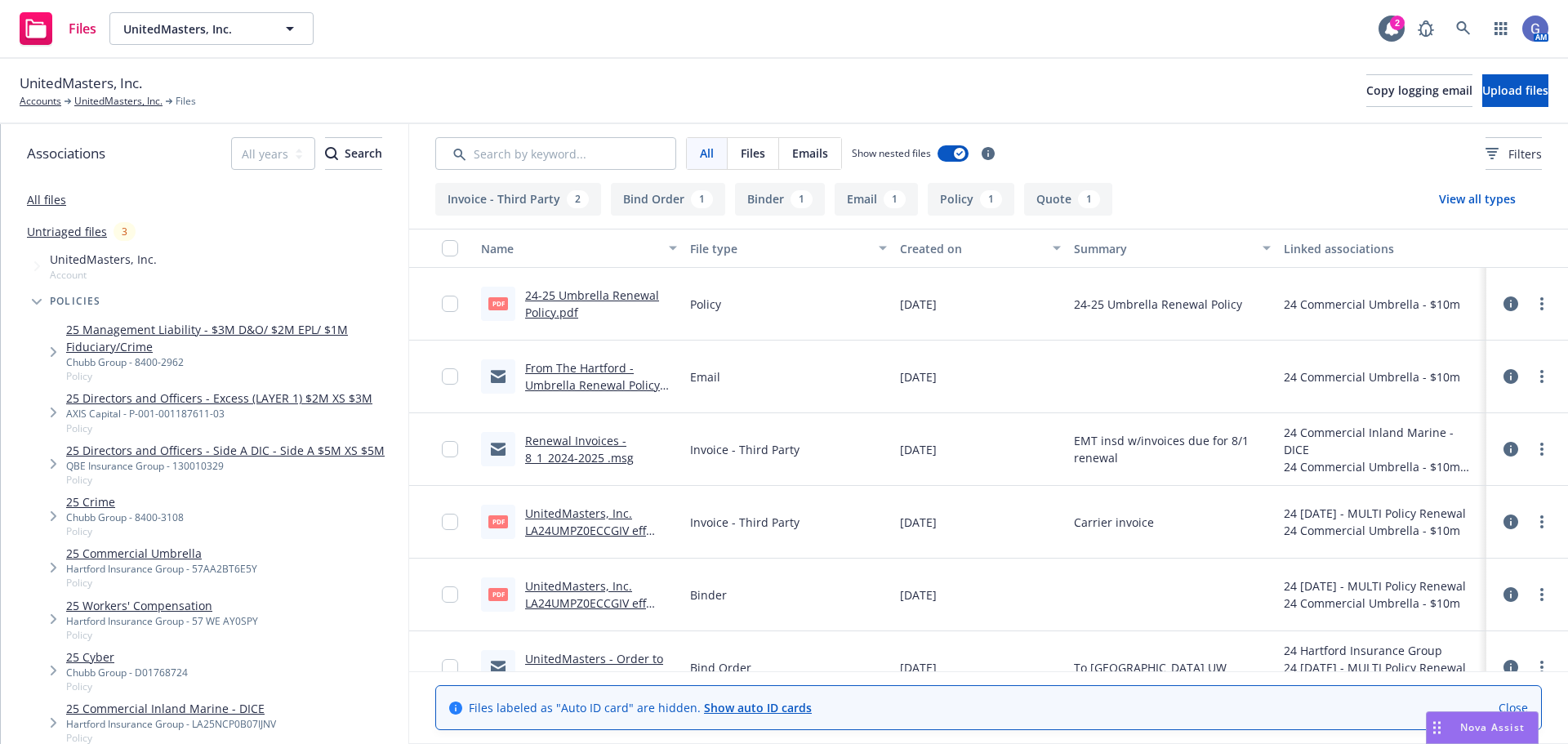
click at [599, 597] on link "UnitedMasters, Inc. LA24UMPZ0ECCGIV eff [DATE] UMB Binder.pdf" at bounding box center [589, 603] width 128 height 50
click at [272, 30] on button "UnitedMasters, Inc." at bounding box center [211, 28] width 204 height 33
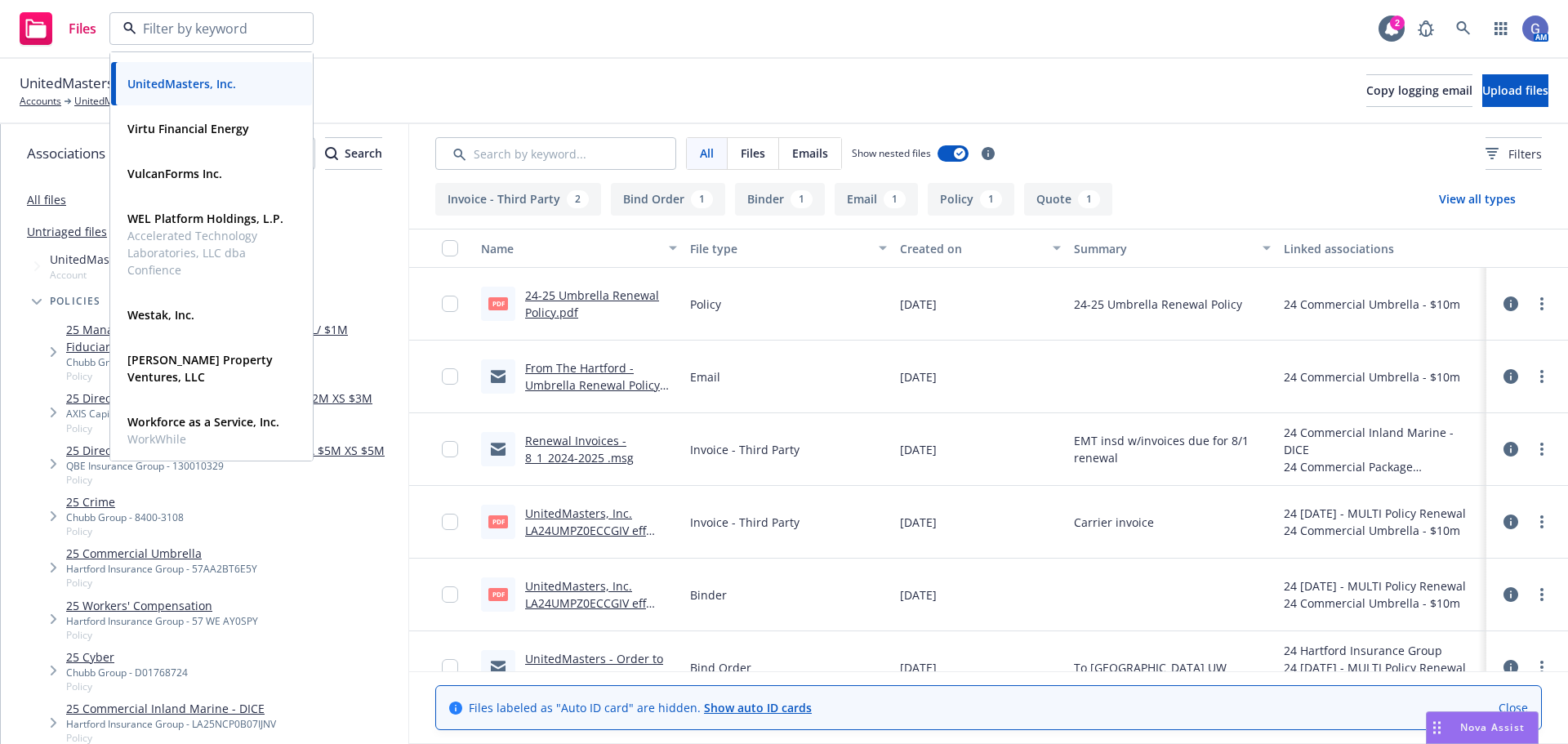
scroll to position [1394, 0]
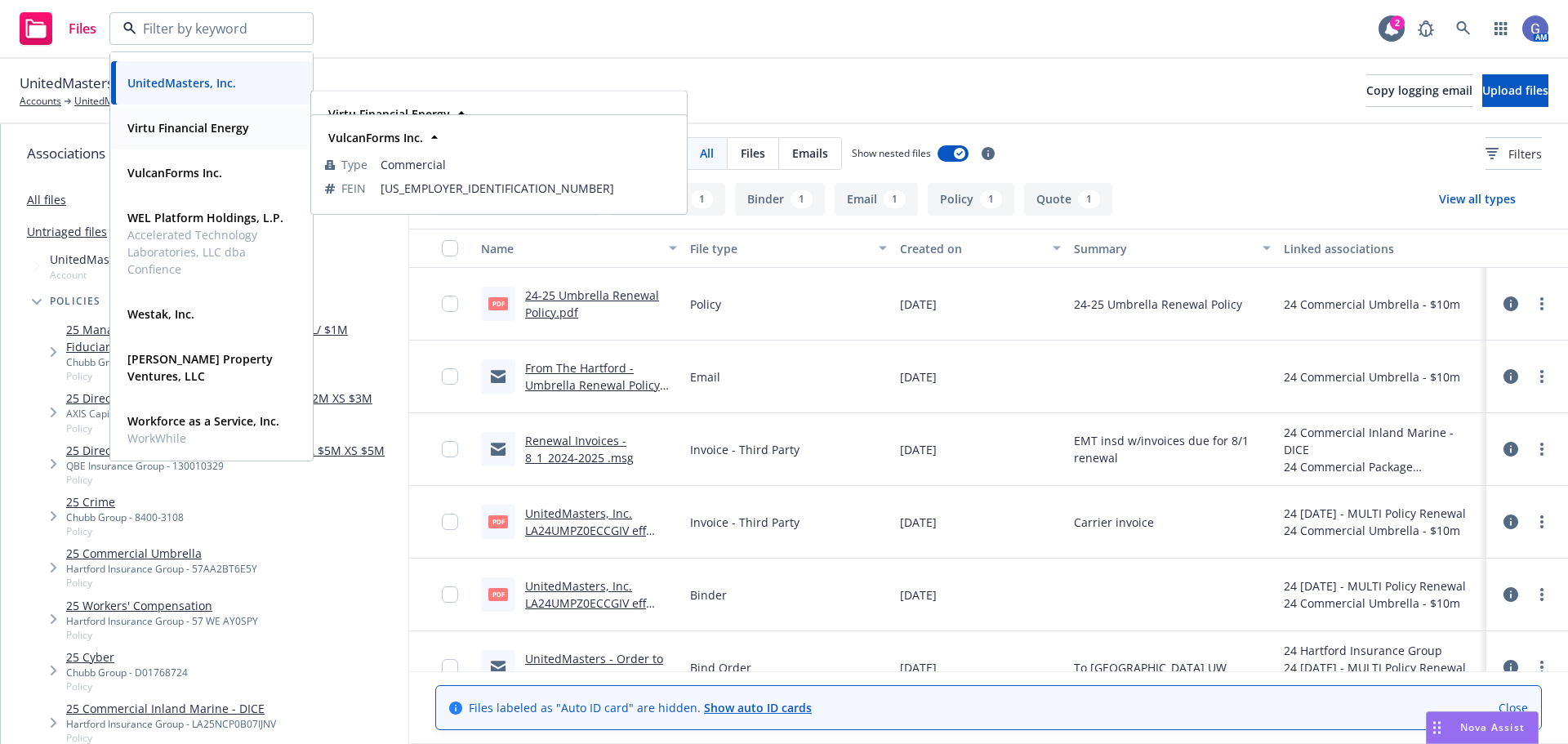
click at [186, 130] on strong "Virtu Financial Energy" at bounding box center [188, 128] width 122 height 15
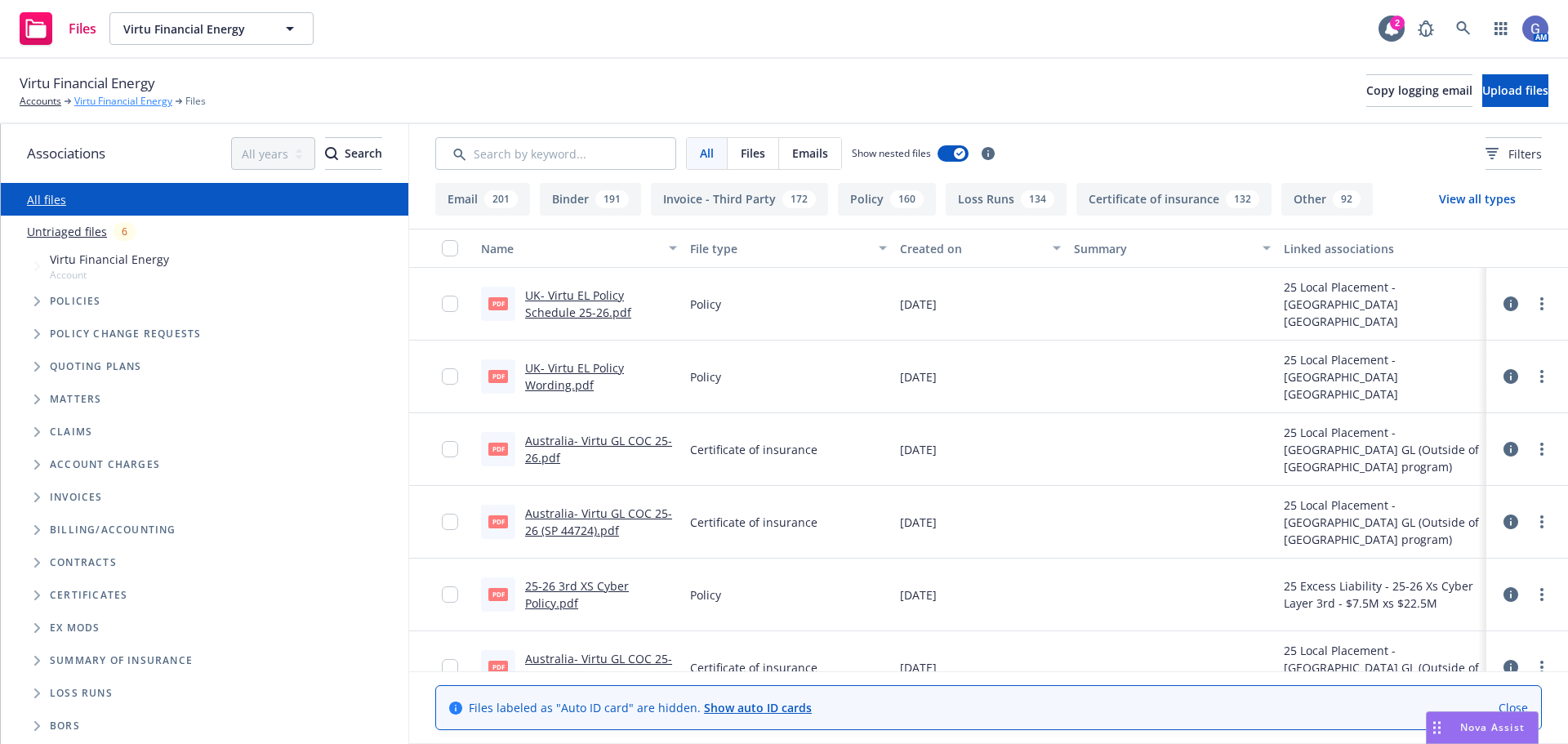
click at [131, 102] on link "Virtu Financial Energy" at bounding box center [124, 101] width 98 height 14
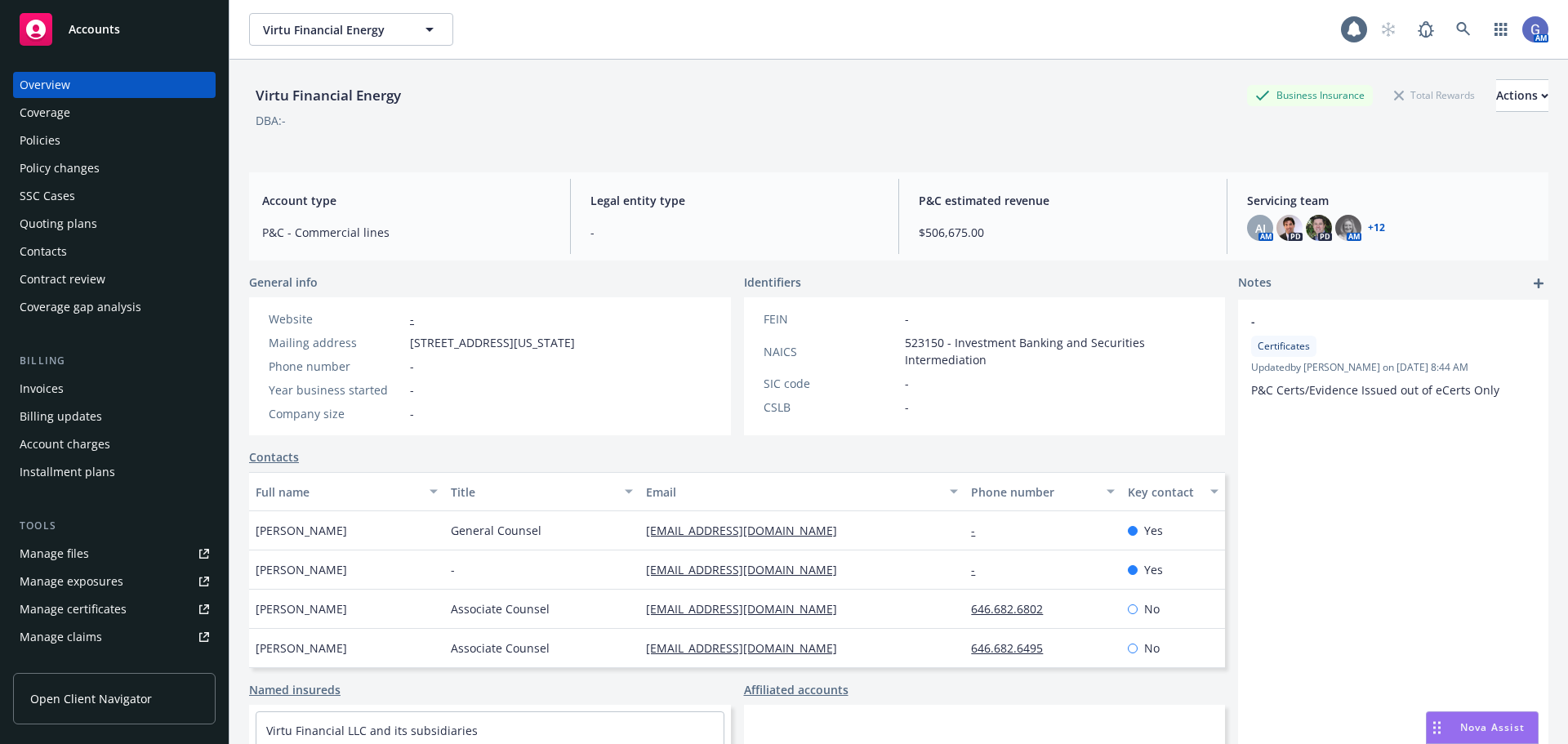
click at [28, 141] on div "Policies" at bounding box center [40, 140] width 41 height 26
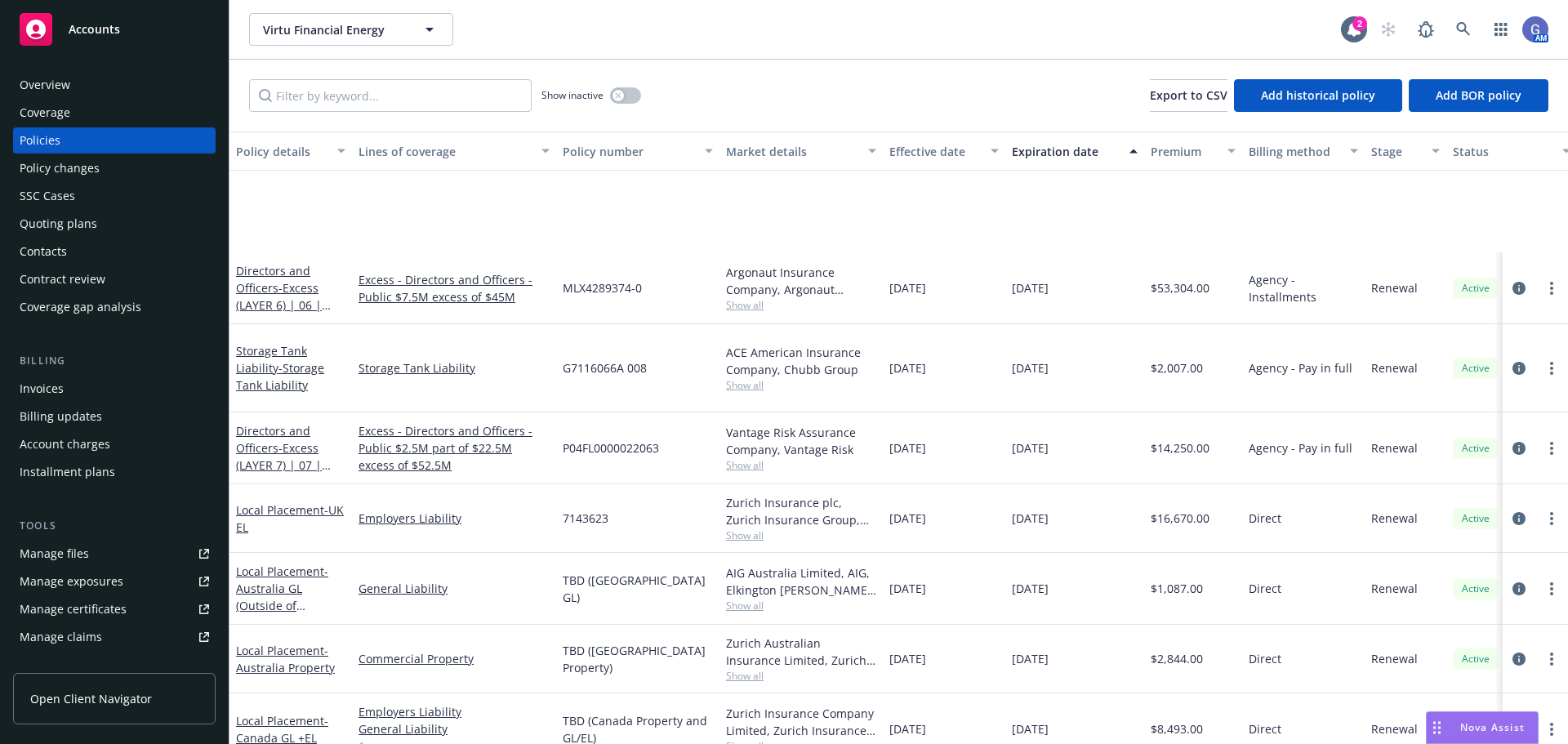
scroll to position [1634, 0]
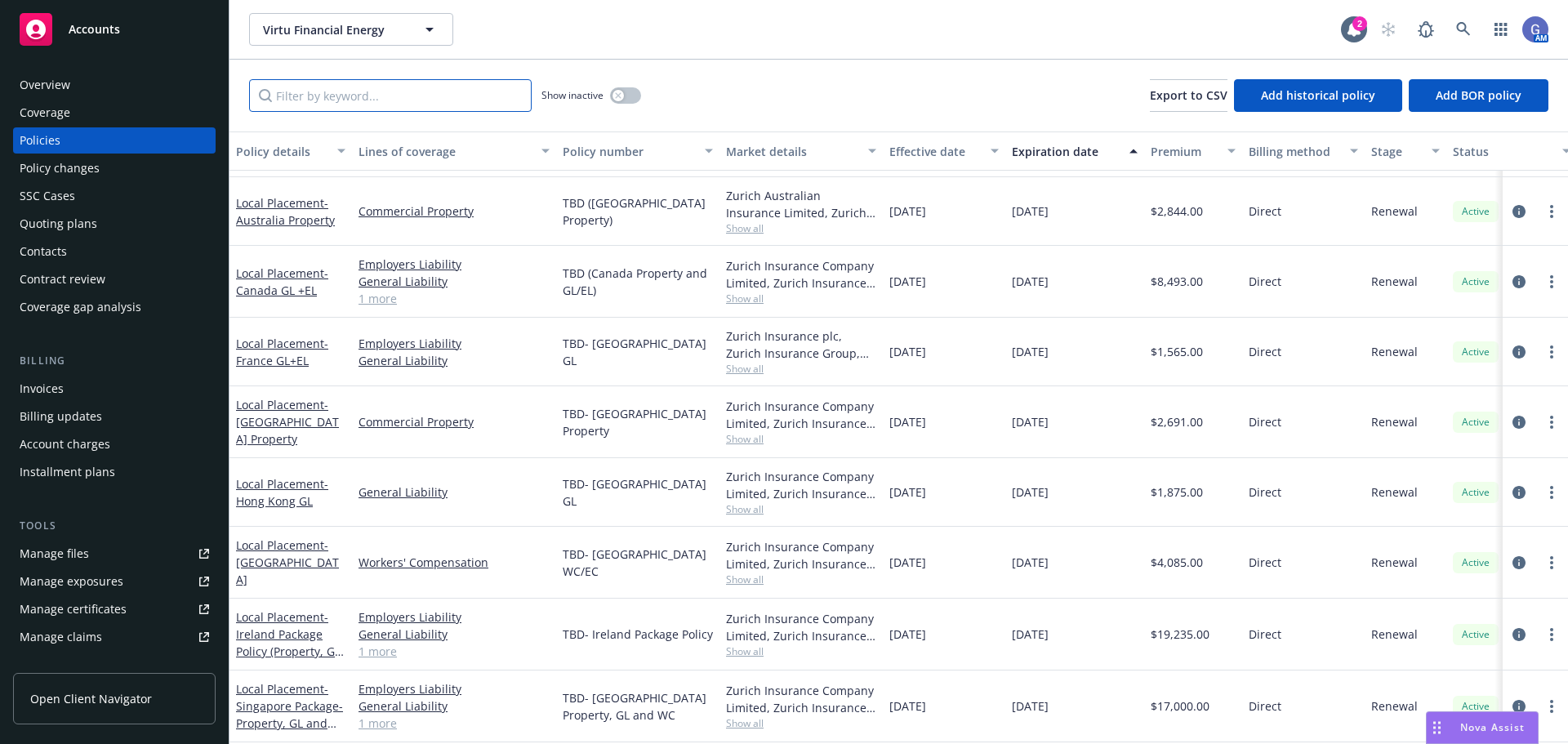
click at [418, 95] on input "Filter by keyword..." at bounding box center [391, 96] width 283 height 33
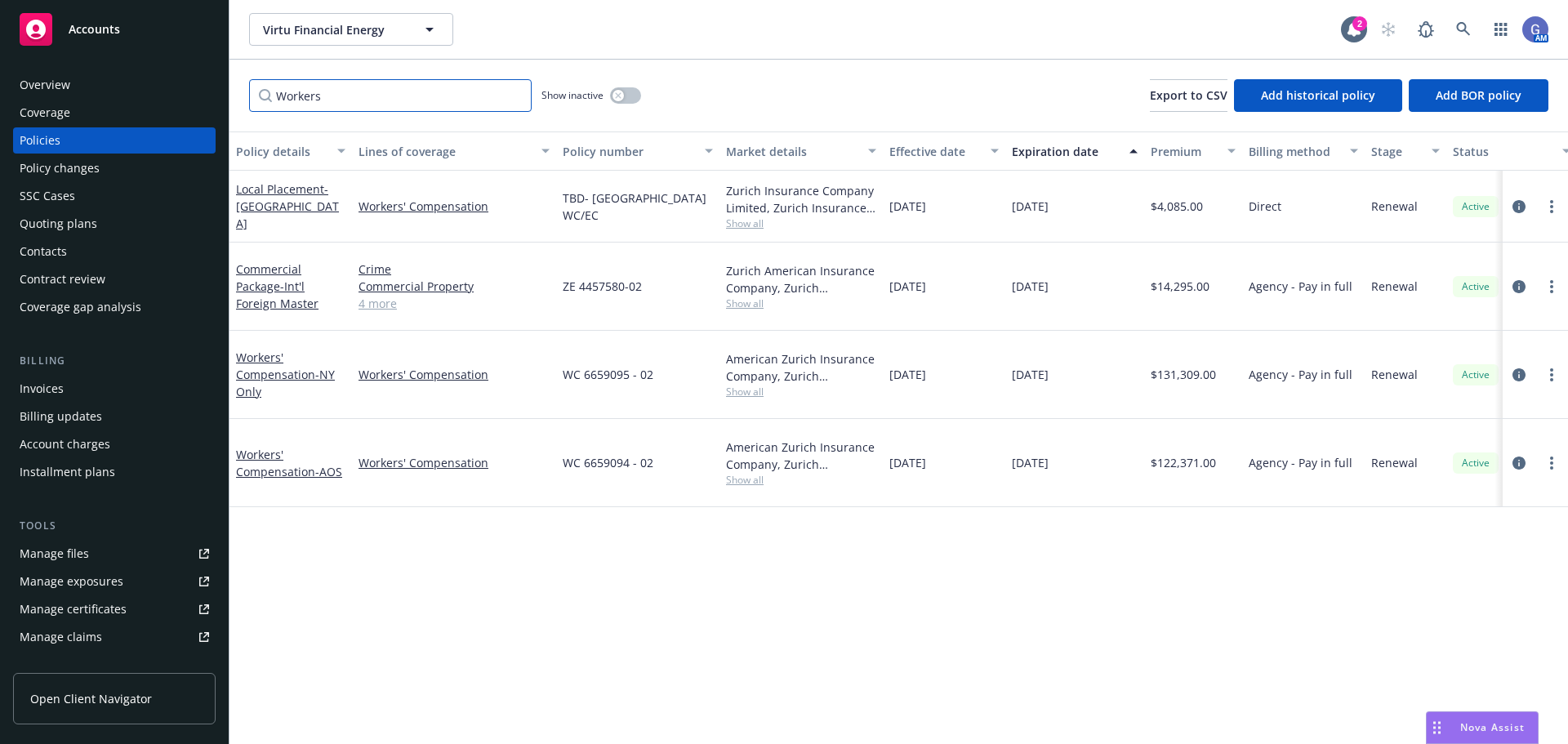
scroll to position [0, 0]
type input "Workers"
click at [1518, 369] on icon "circleInformation" at bounding box center [1518, 375] width 13 height 13
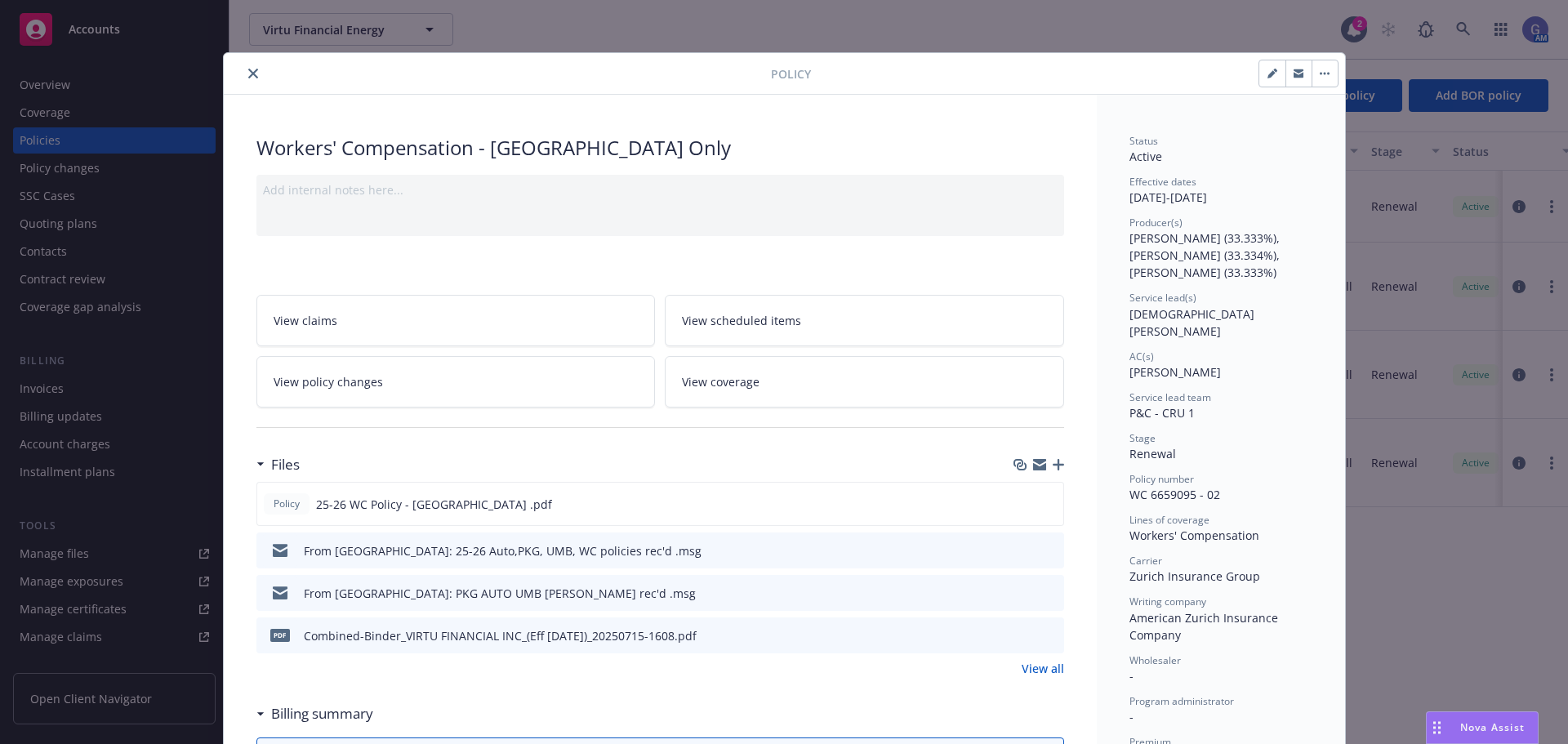
click at [248, 76] on icon "close" at bounding box center [253, 74] width 10 height 10
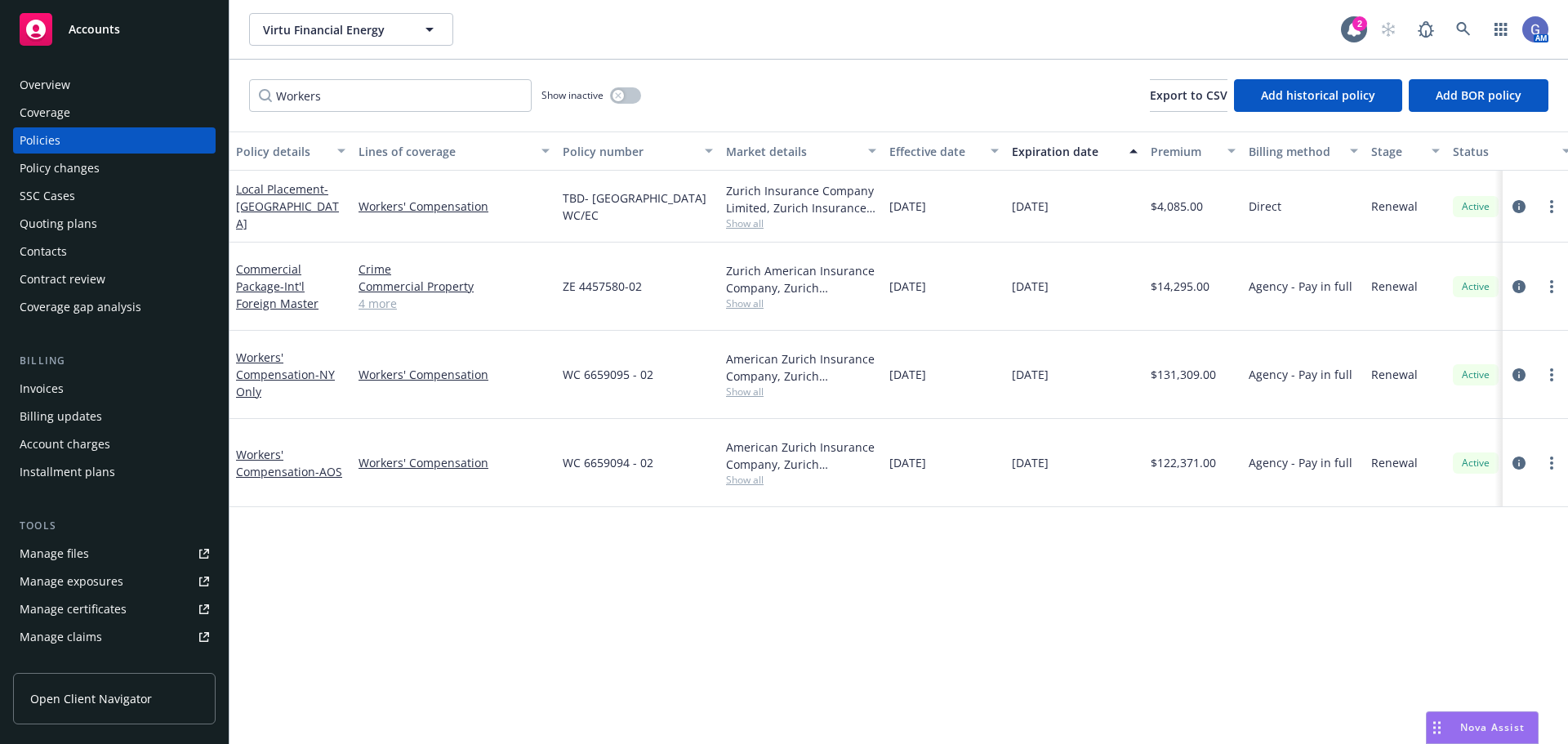
click at [46, 188] on div "SSC Cases" at bounding box center [47, 196] width 56 height 26
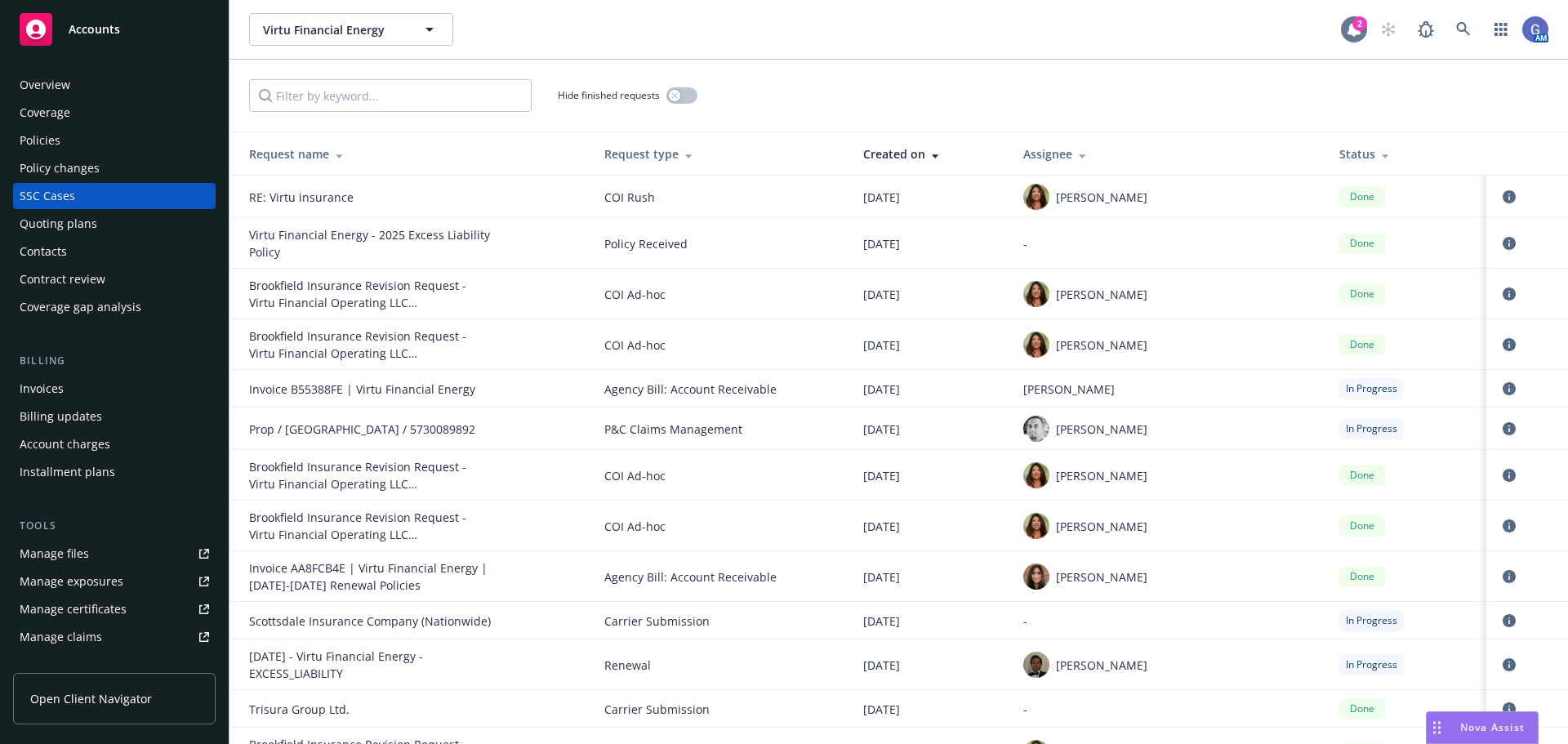
click at [1355, 27] on div "2" at bounding box center [1359, 23] width 14 height 14
click at [1500, 31] on icon "button" at bounding box center [1500, 29] width 12 height 13
click at [79, 168] on div "Policy changes" at bounding box center [59, 168] width 80 height 26
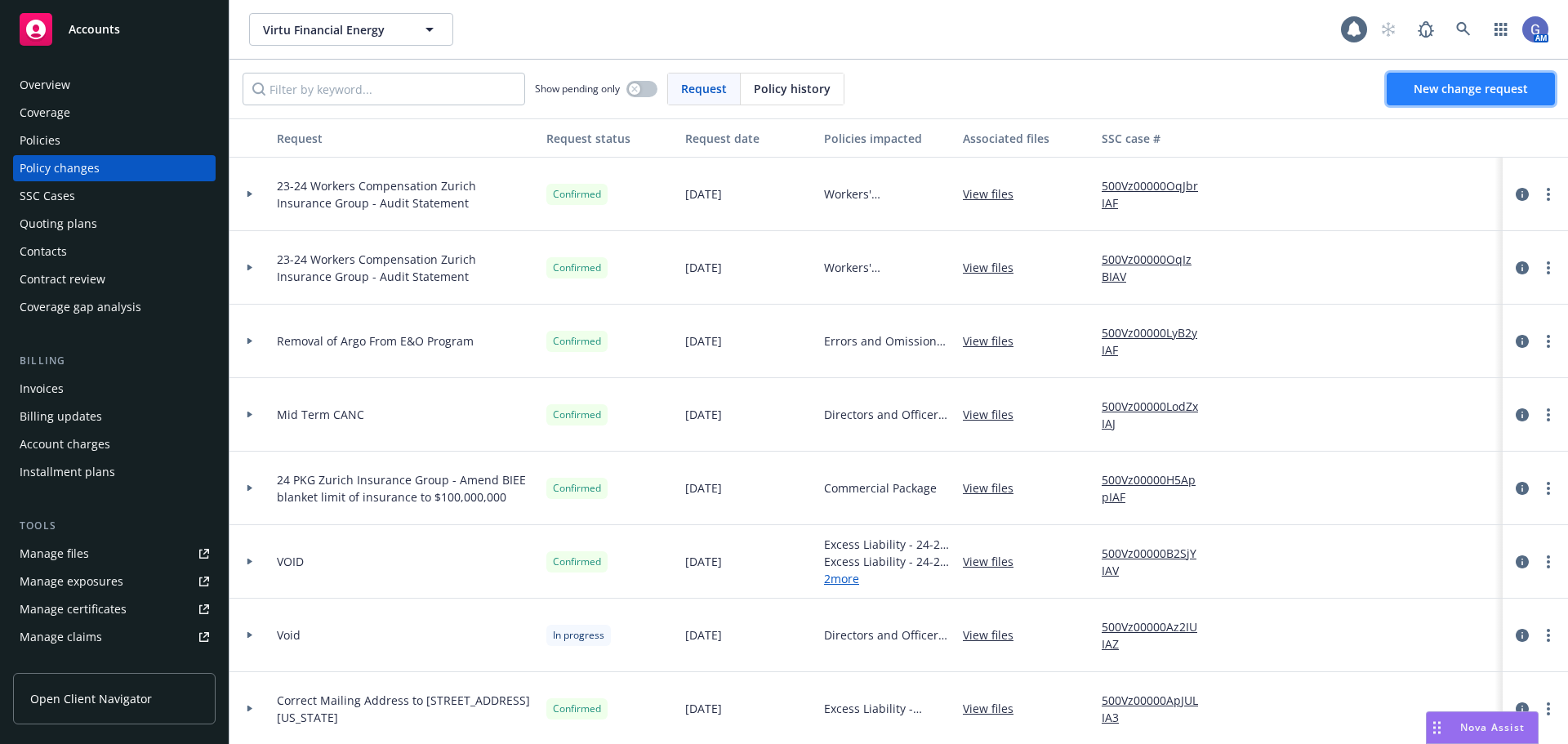
click at [1427, 88] on span "New change request" at bounding box center [1471, 88] width 114 height 15
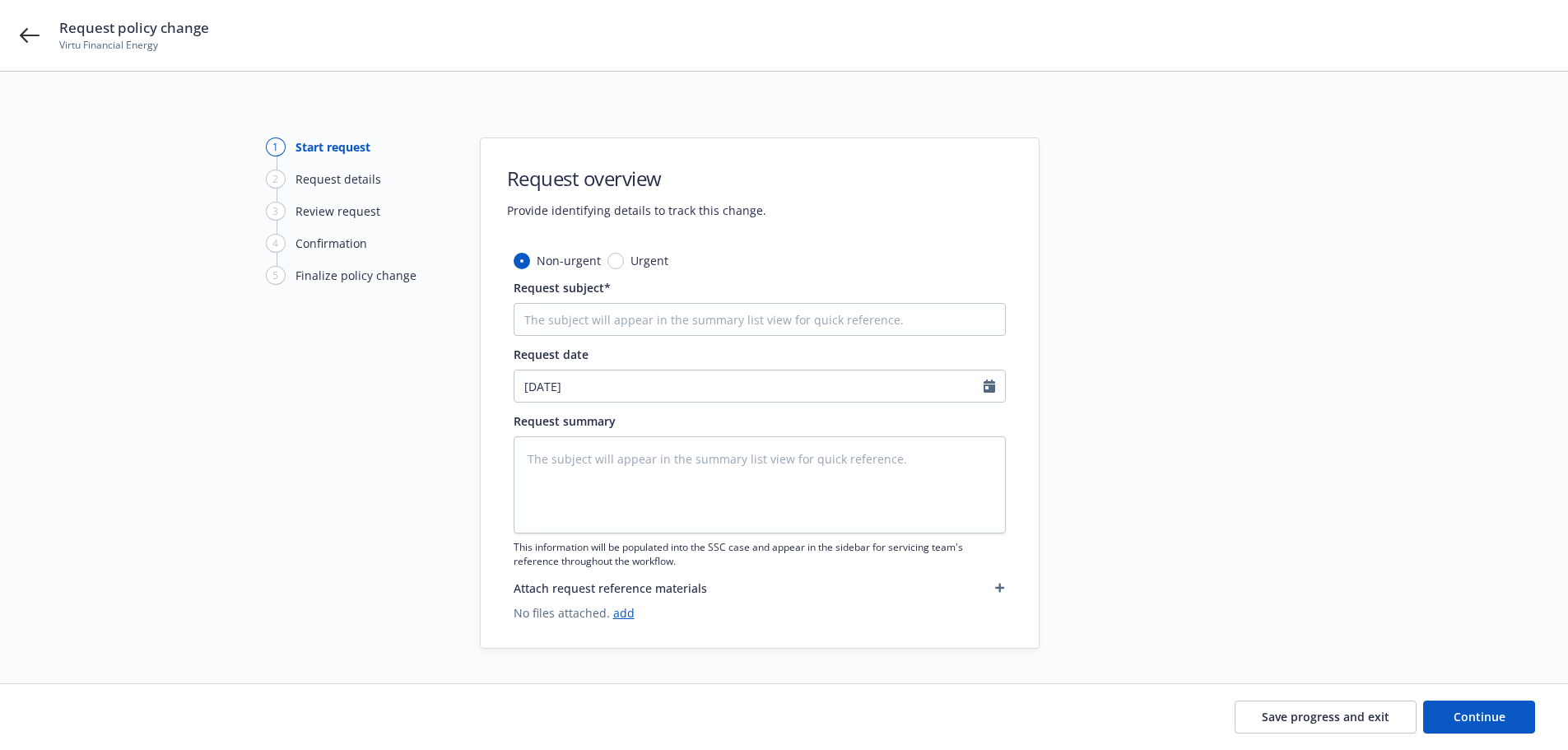
type textarea "x"
click at [38, 37] on icon at bounding box center [29, 35] width 20 height 20
